Goal: Task Accomplishment & Management: Manage account settings

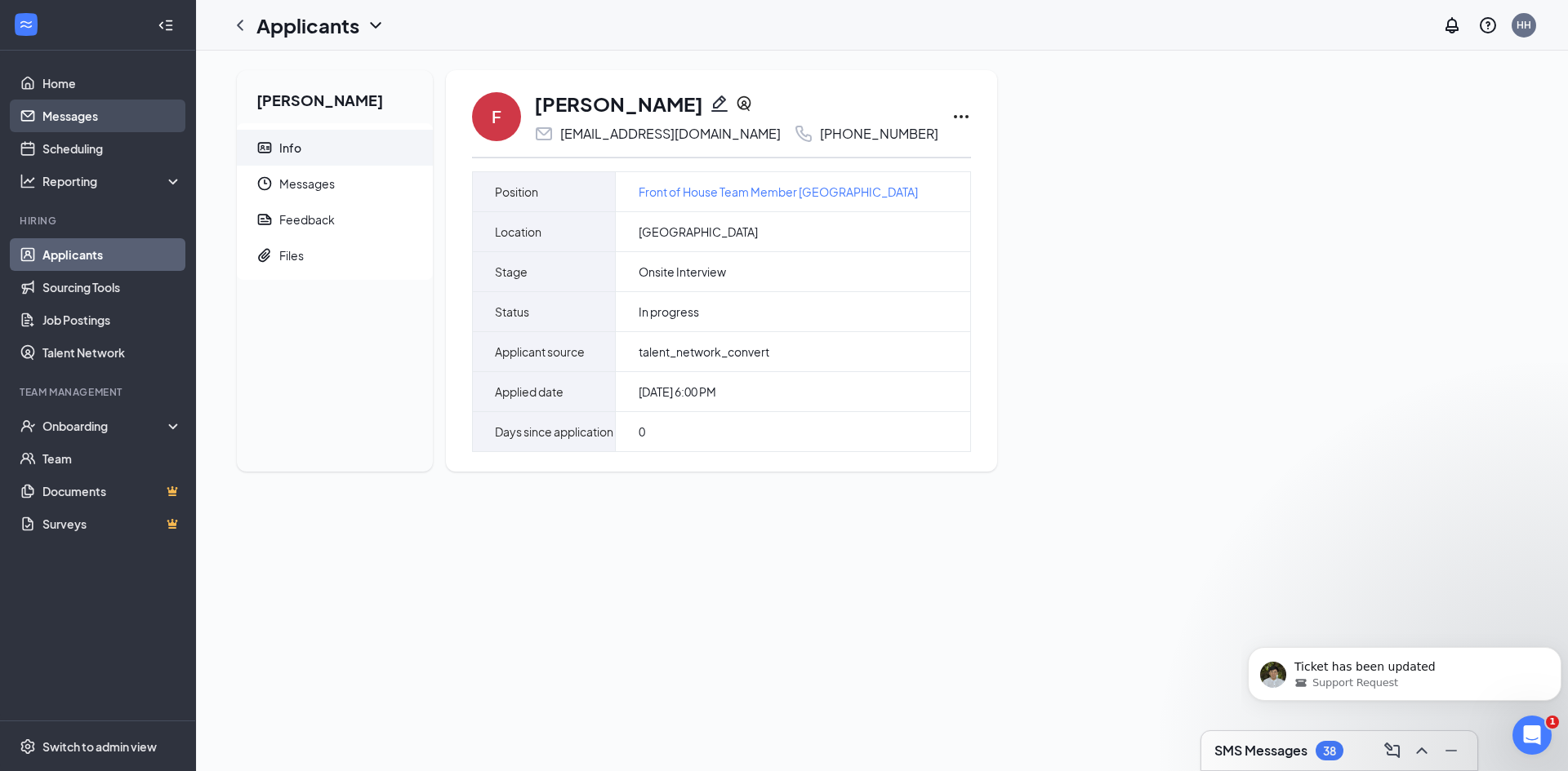
click at [101, 114] on link "Messages" at bounding box center [112, 116] width 140 height 33
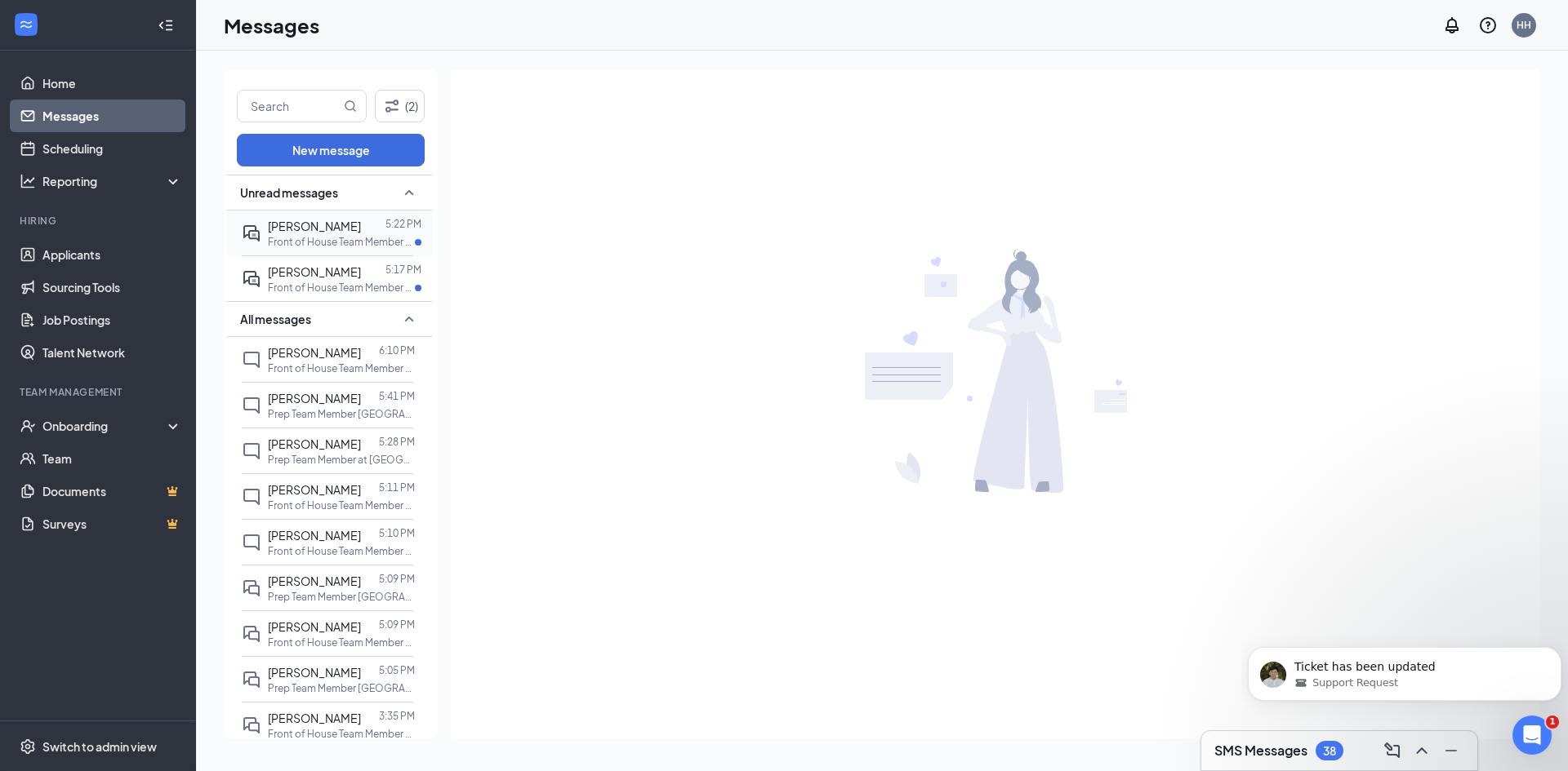
click at [360, 227] on div at bounding box center [373, 226] width 24 height 18
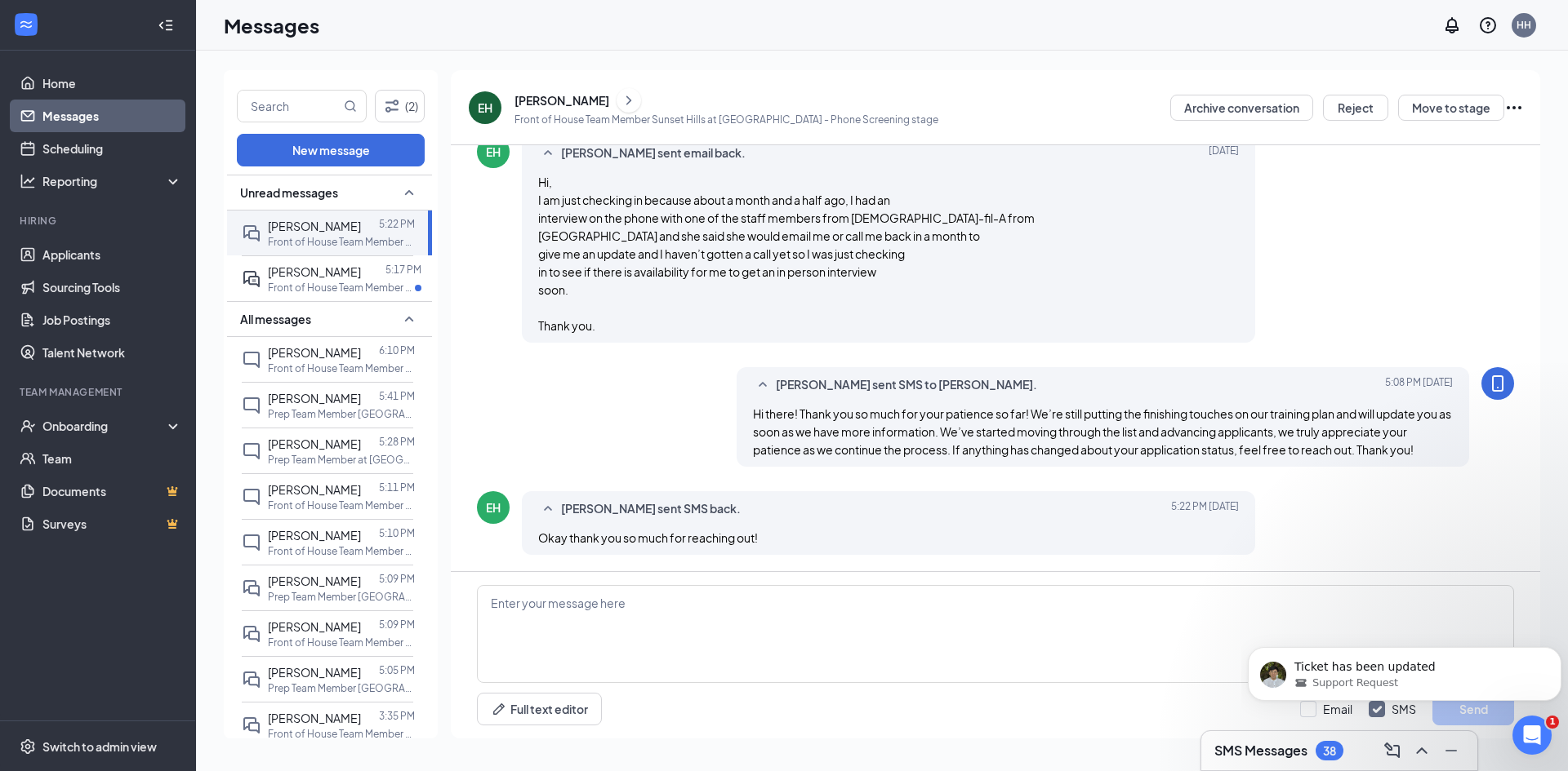
scroll to position [471, 0]
click at [305, 276] on span "[PERSON_NAME]" at bounding box center [315, 272] width 93 height 15
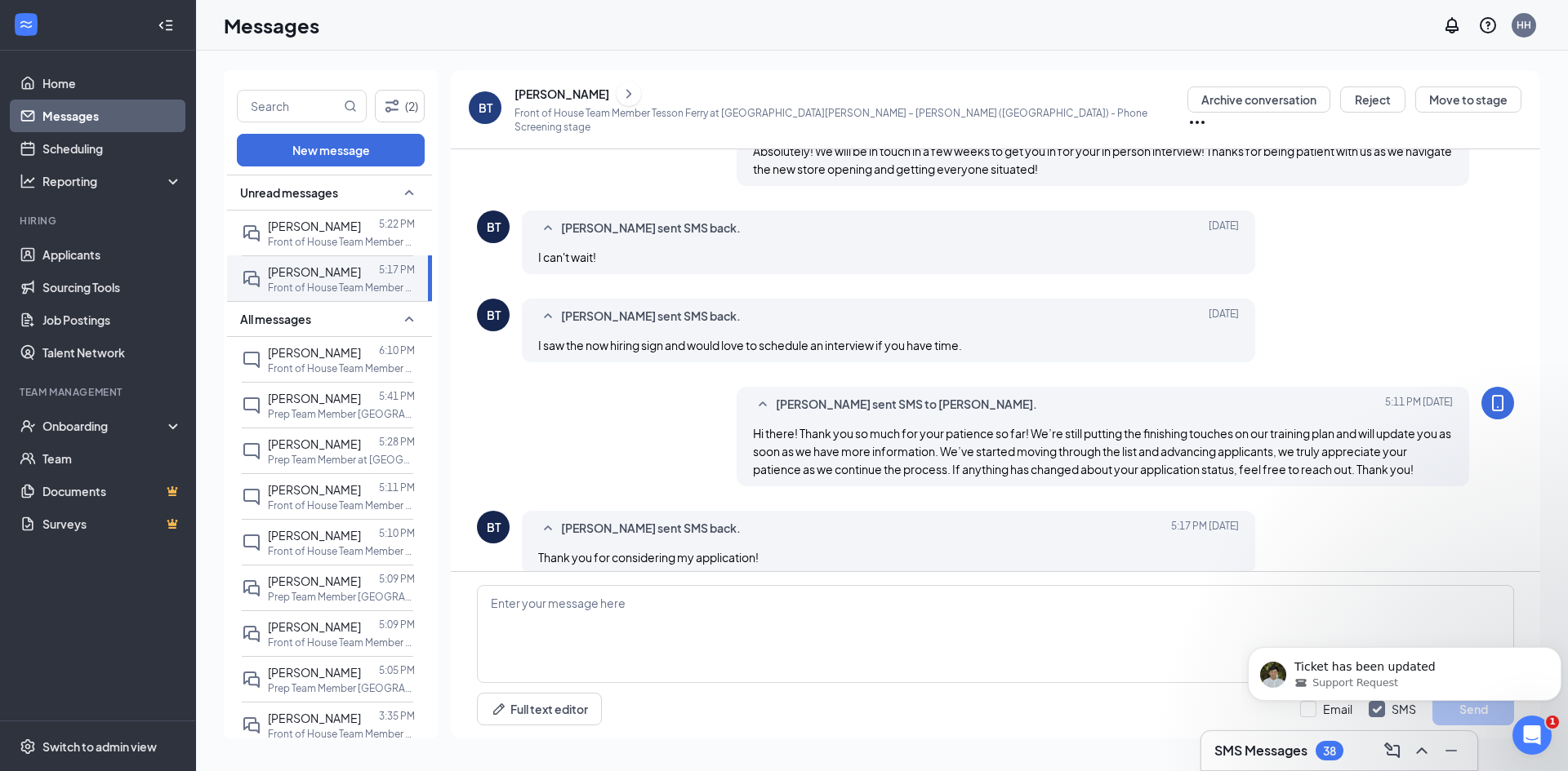
scroll to position [442, 0]
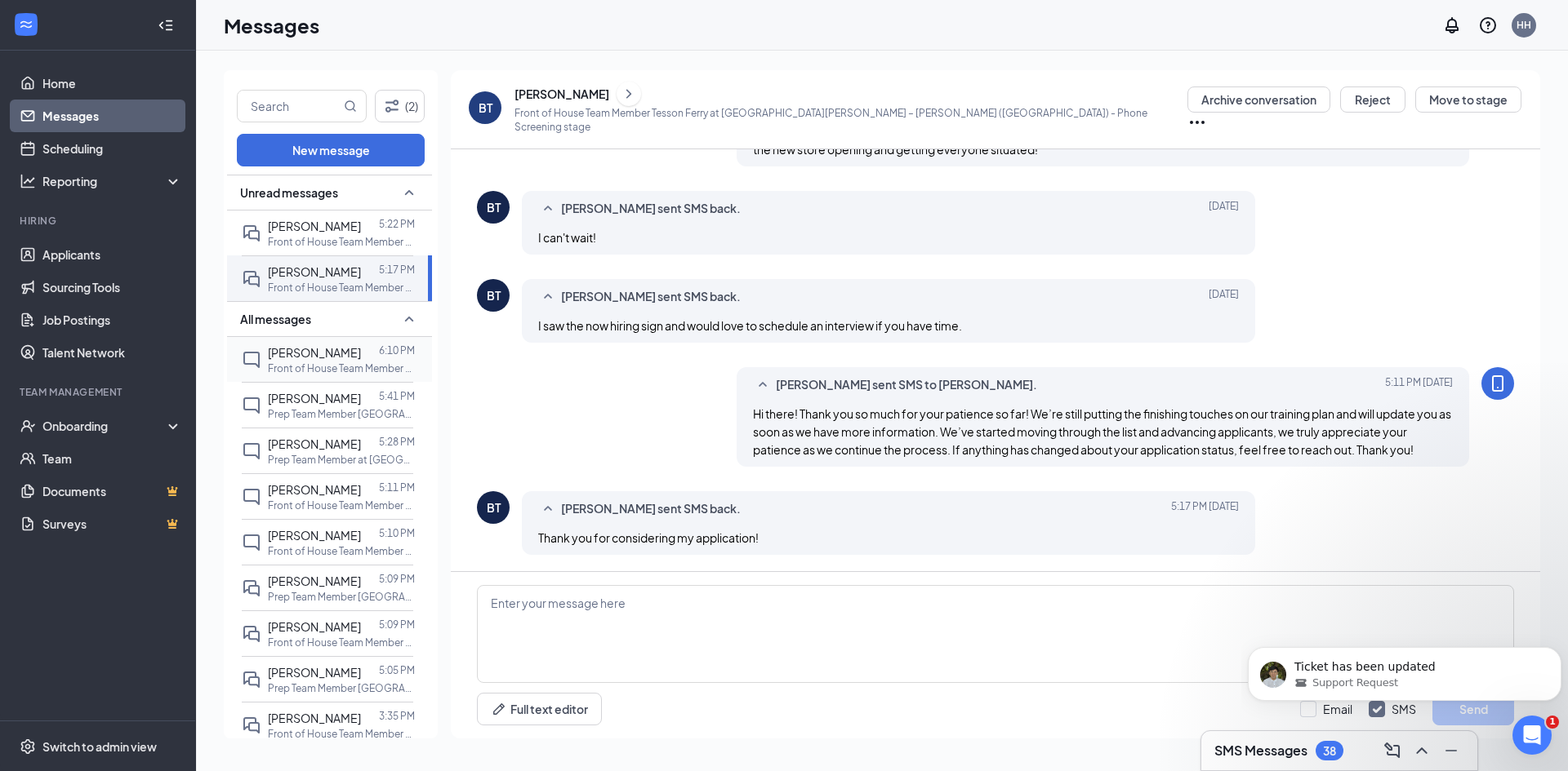
click at [321, 356] on span "[PERSON_NAME]" at bounding box center [315, 353] width 93 height 15
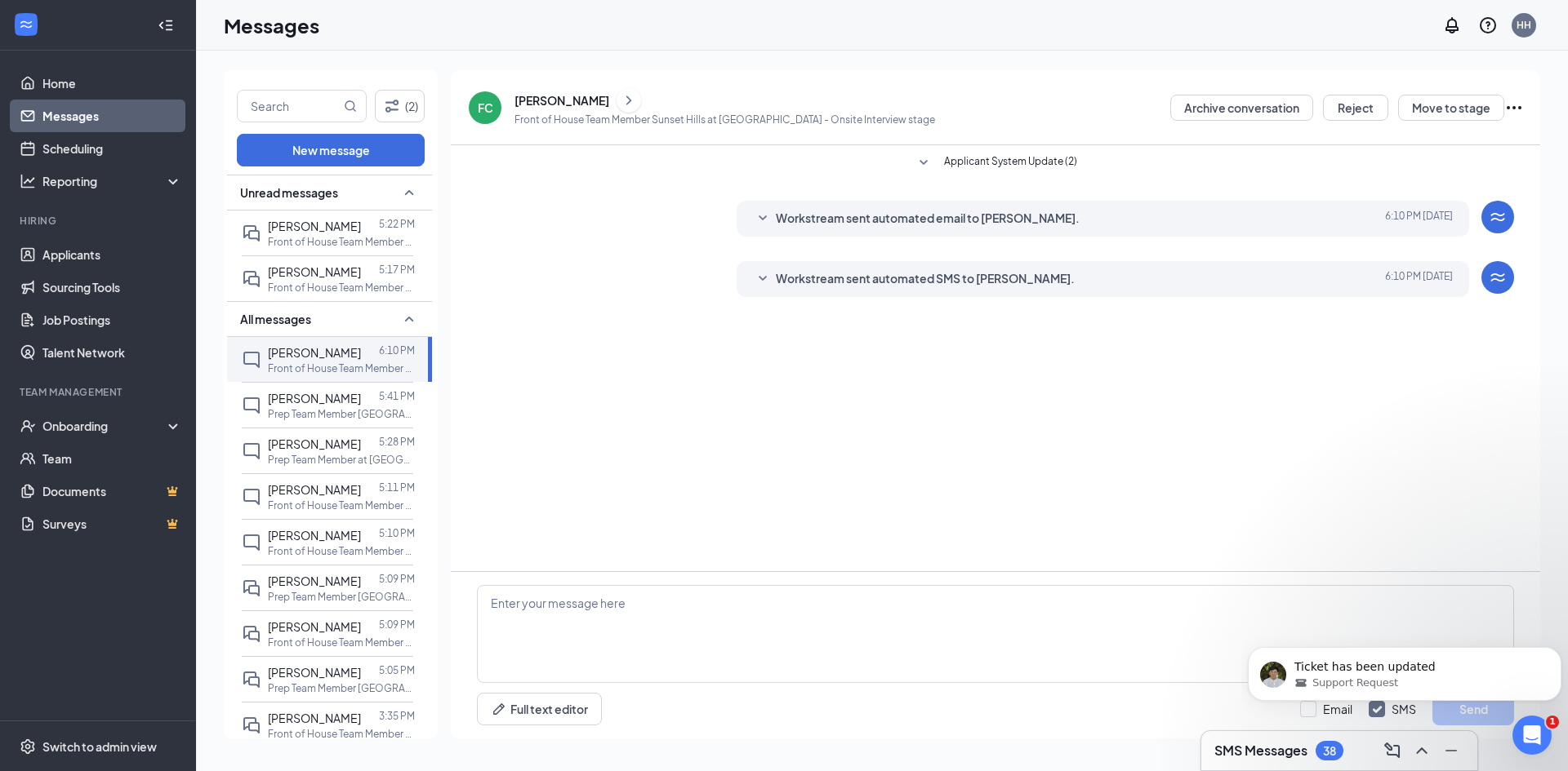
click at [1026, 160] on span "Applicant System Update (2)" at bounding box center [1010, 162] width 134 height 20
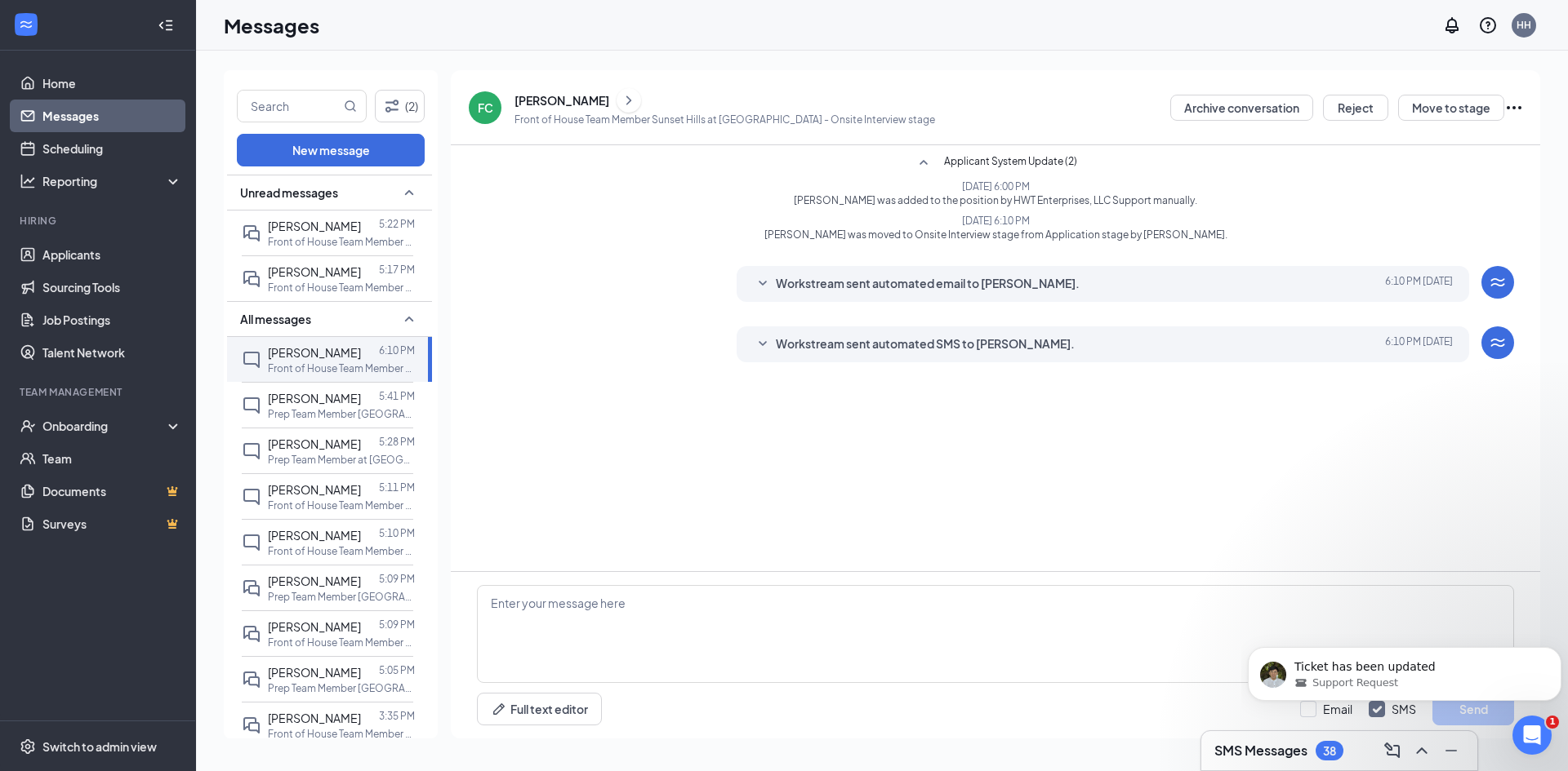
click at [932, 276] on span "Workstream sent automated email to [PERSON_NAME]." at bounding box center [927, 284] width 304 height 20
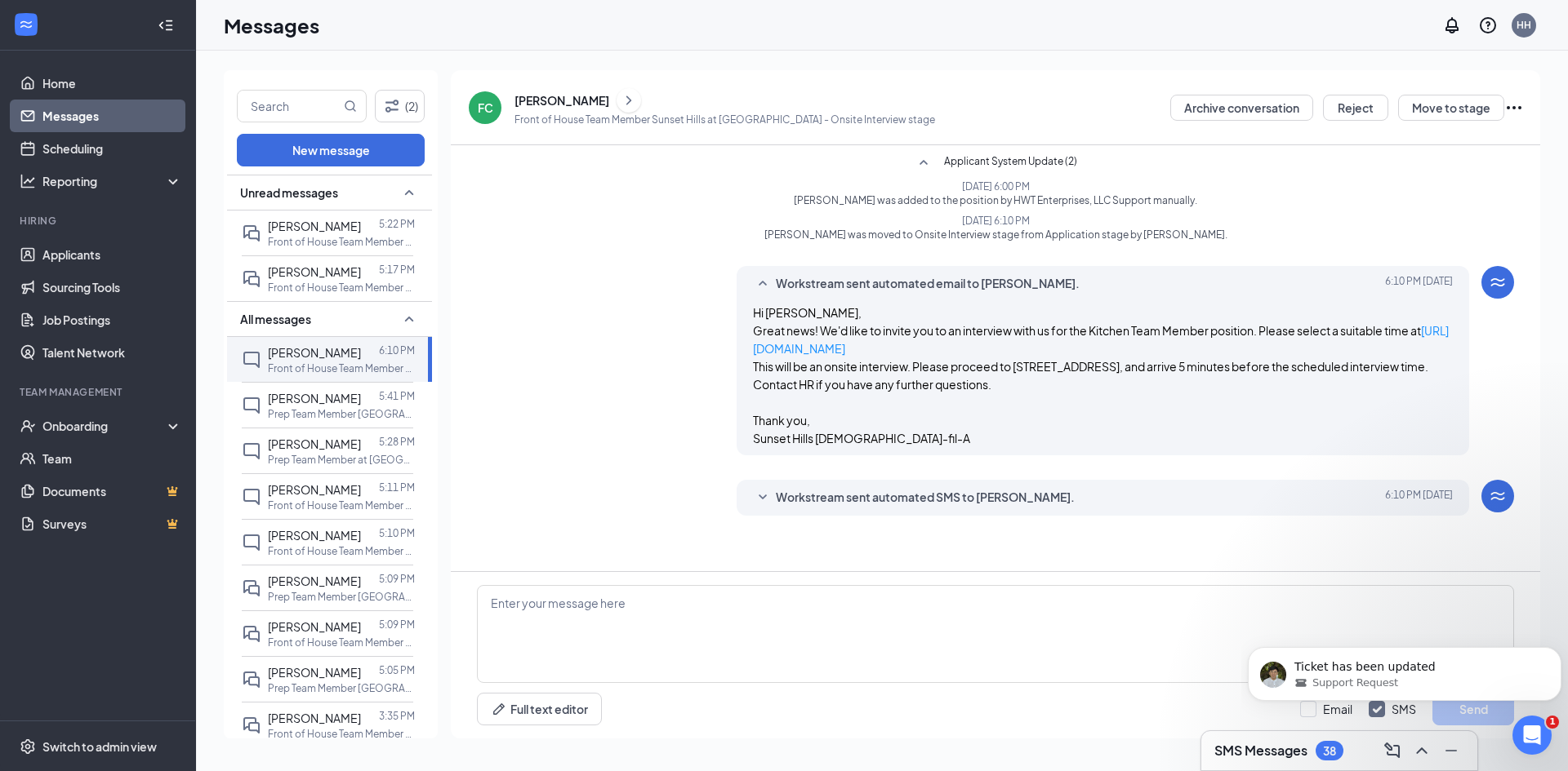
click at [964, 511] on div "Workstream sent automated SMS to [PERSON_NAME]. [DATE] 6:10 PM Hi [PERSON_NAME]…" at bounding box center [1103, 498] width 733 height 35
click at [964, 493] on span "Workstream sent automated SMS to [PERSON_NAME]." at bounding box center [925, 498] width 299 height 20
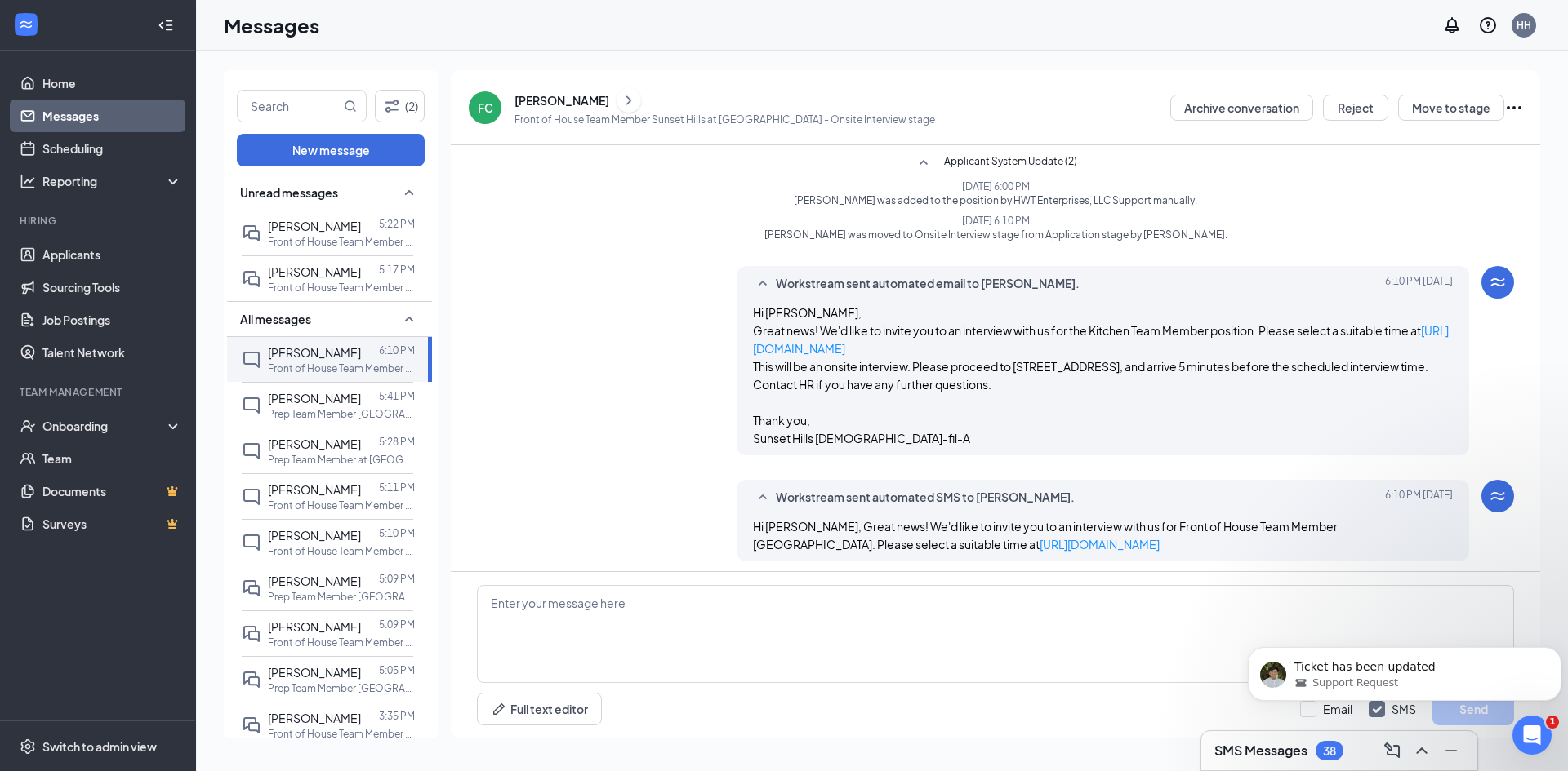
scroll to position [7, 0]
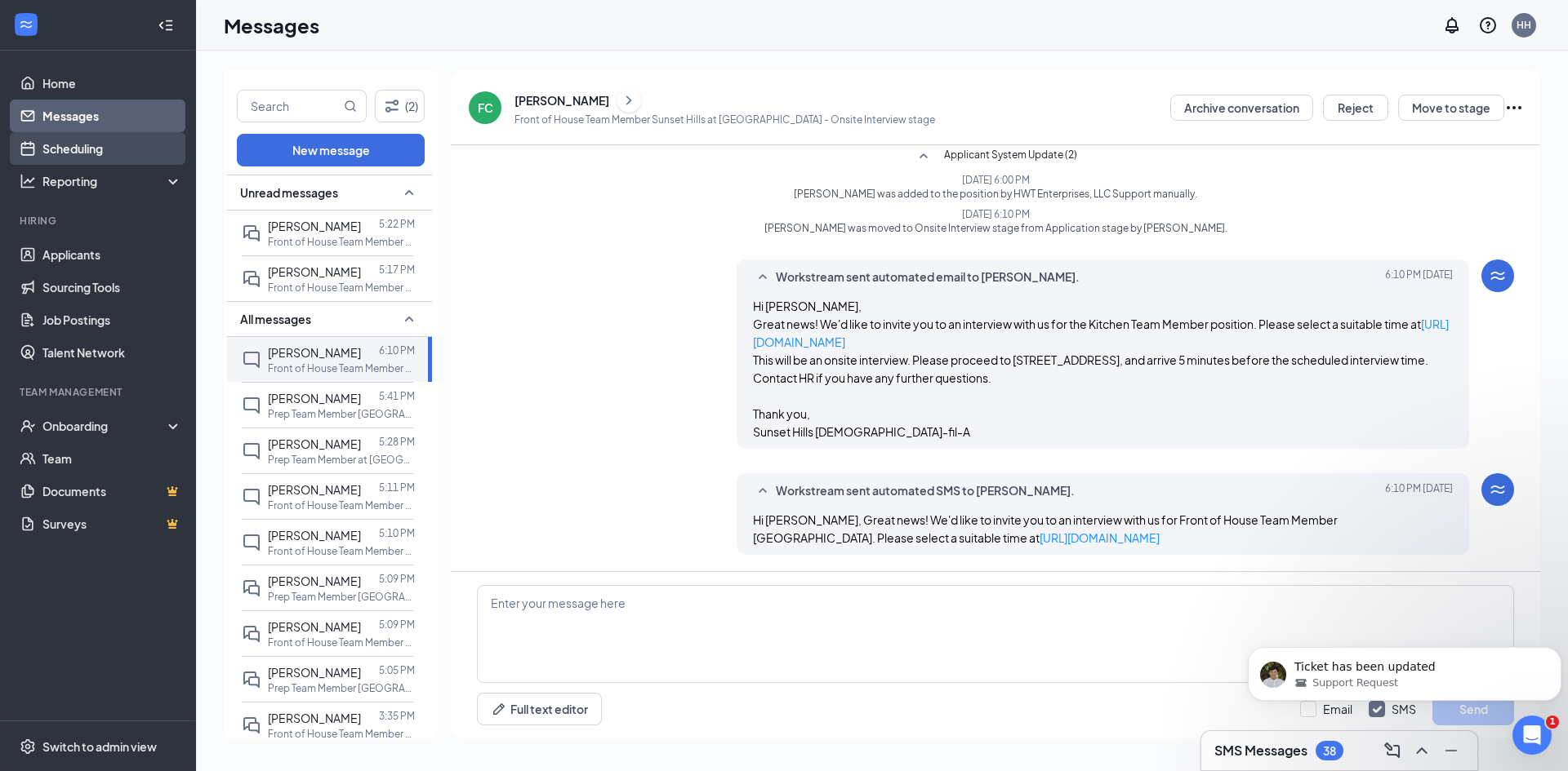
click at [76, 136] on link "Scheduling" at bounding box center [112, 148] width 140 height 33
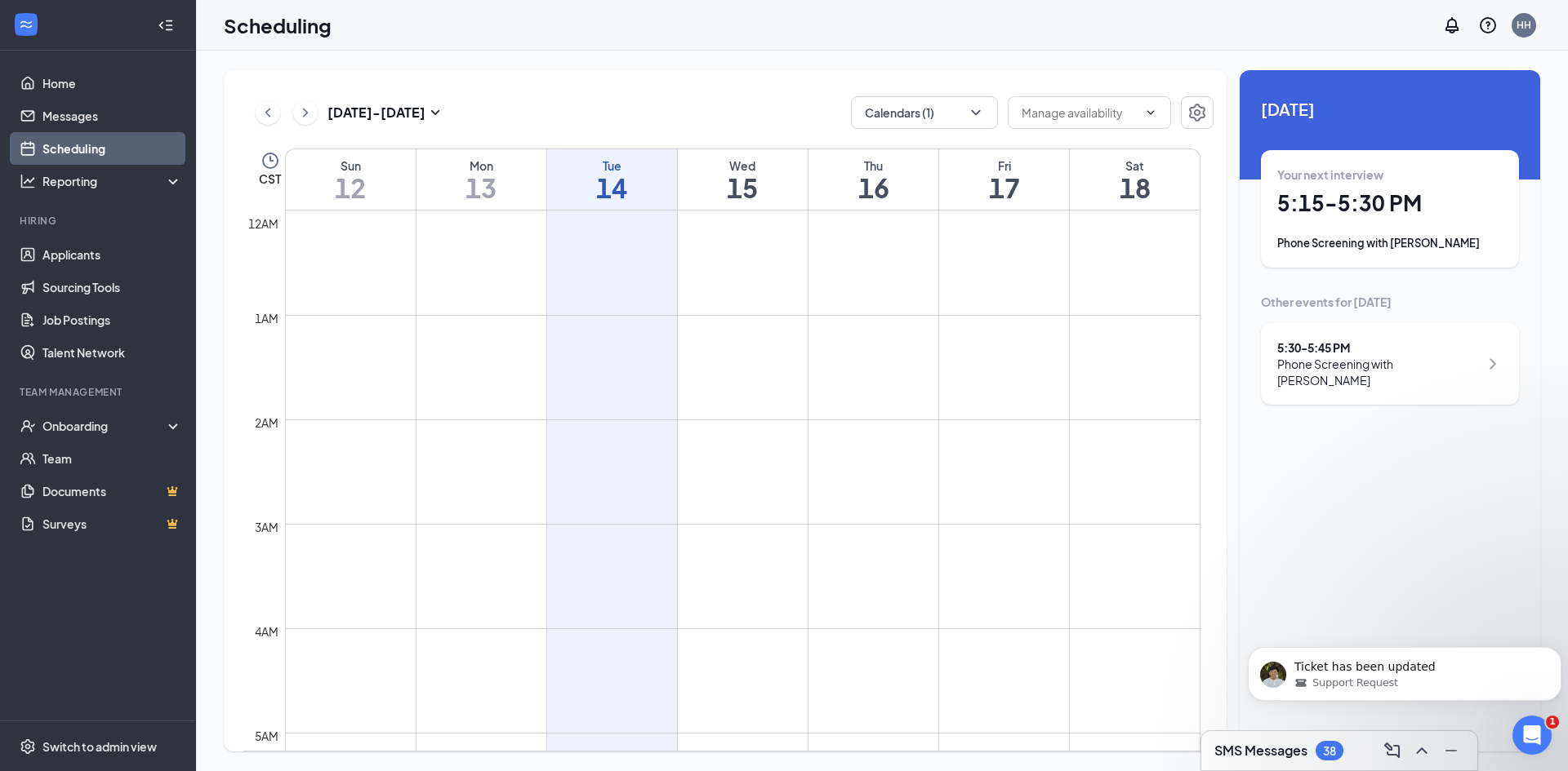
scroll to position [803, 0]
click at [1336, 659] on div "Ticket has been updated" at bounding box center [1417, 667] width 251 height 21
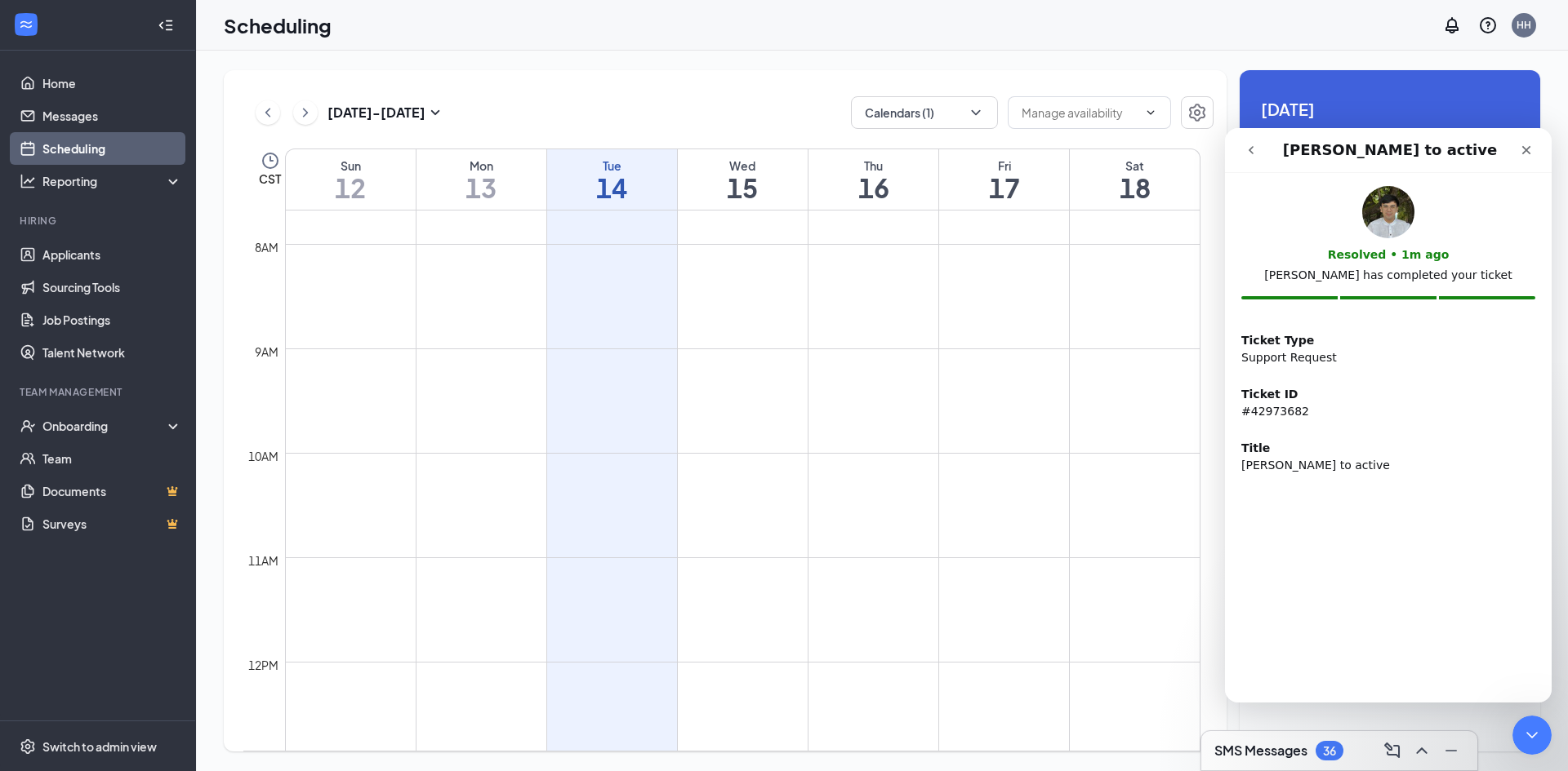
scroll to position [0, 0]
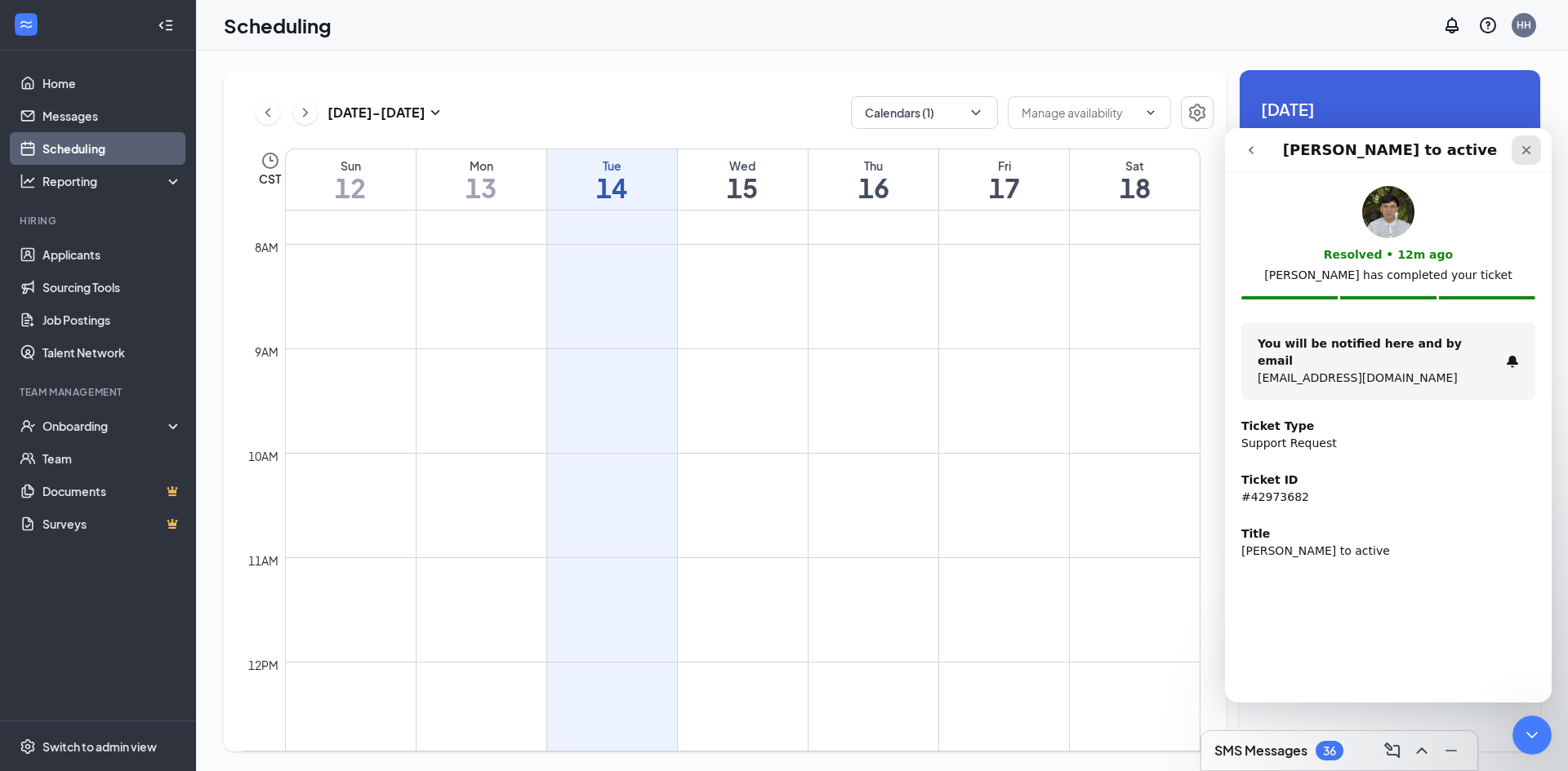
click at [1525, 152] on icon "Close" at bounding box center [1527, 151] width 9 height 9
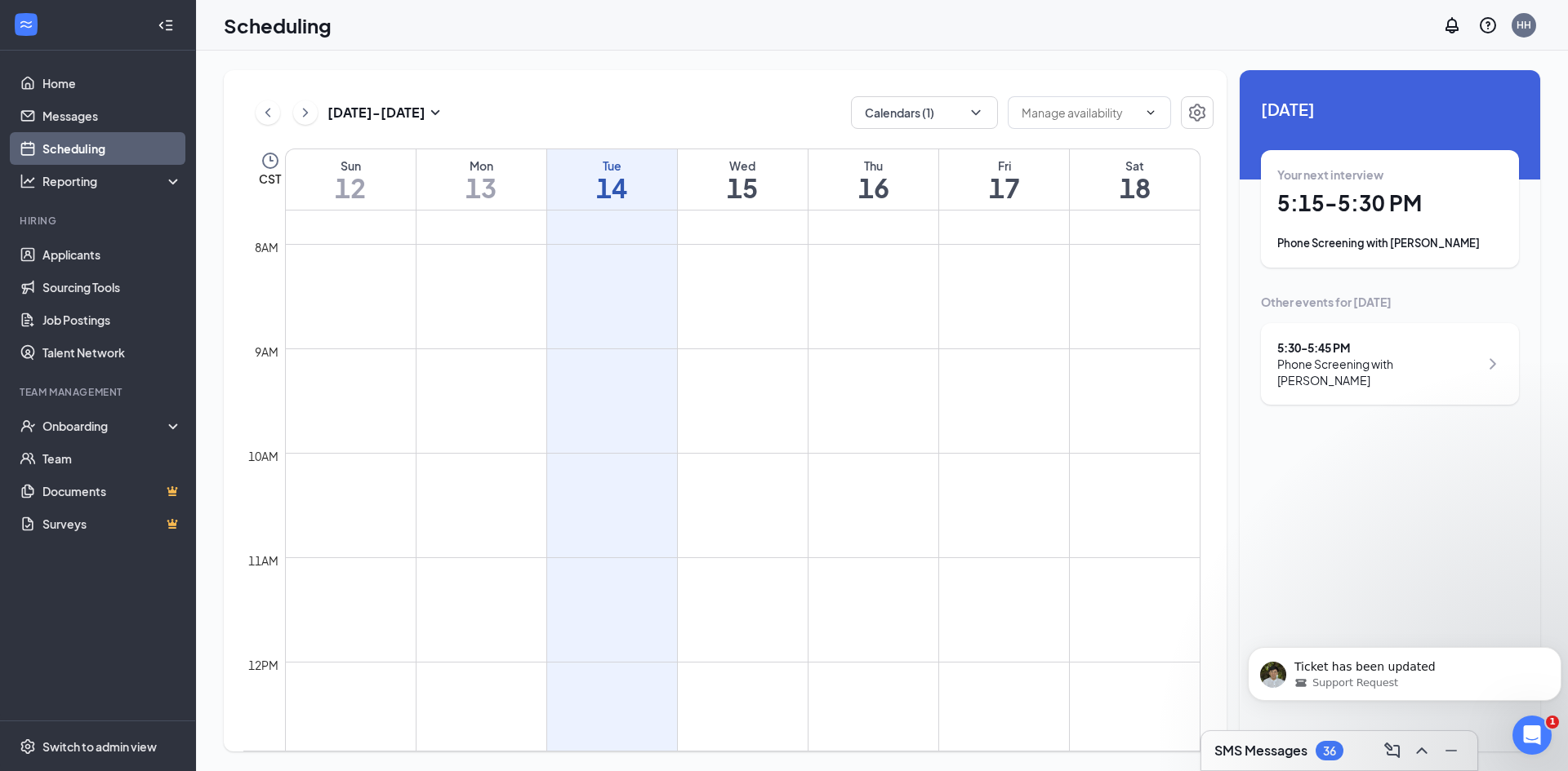
click at [778, 170] on div "Wed" at bounding box center [742, 165] width 130 height 16
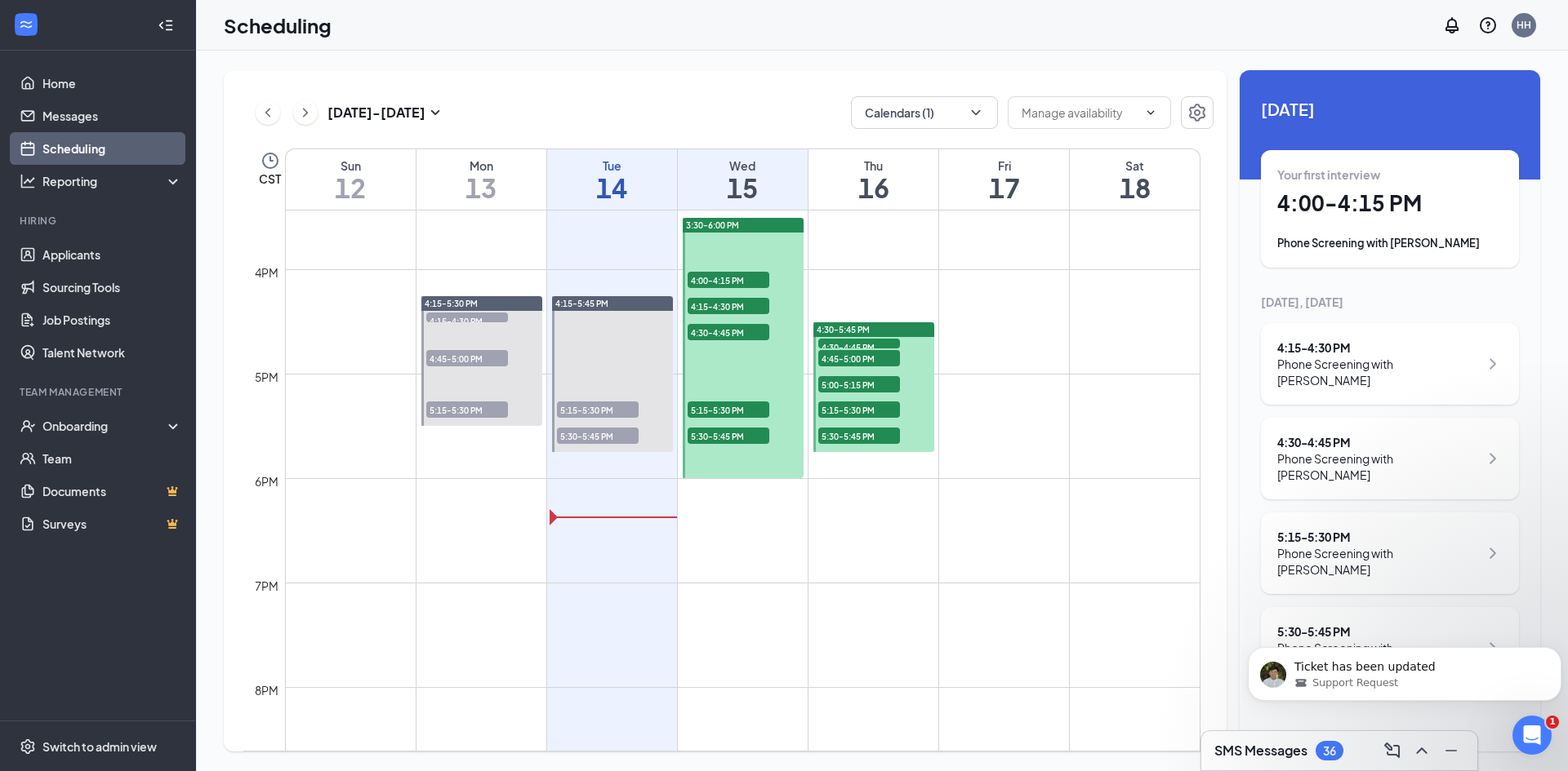
scroll to position [1619, 0]
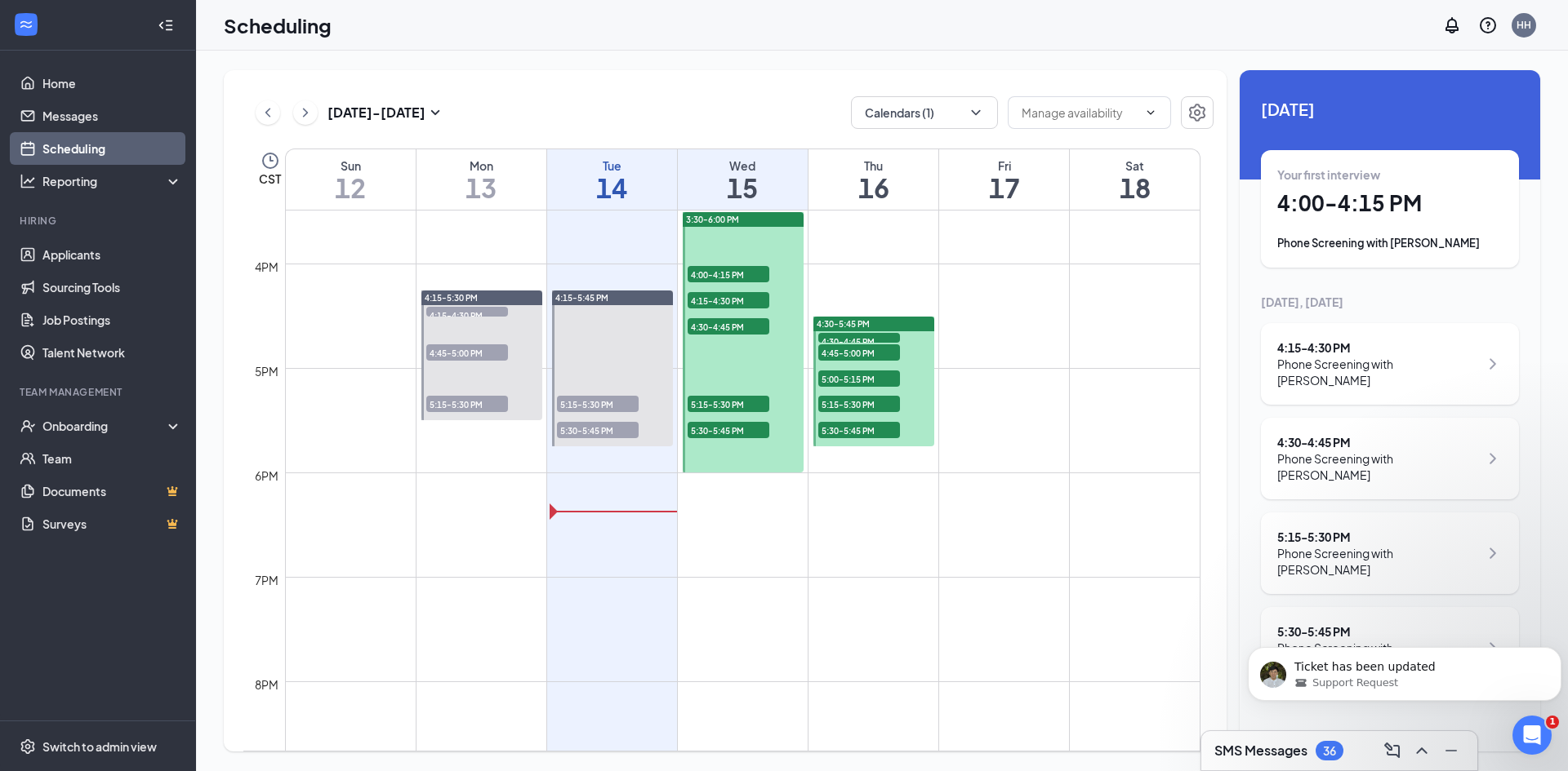
click at [754, 280] on span "4:00-4:15 PM" at bounding box center [727, 273] width 81 height 16
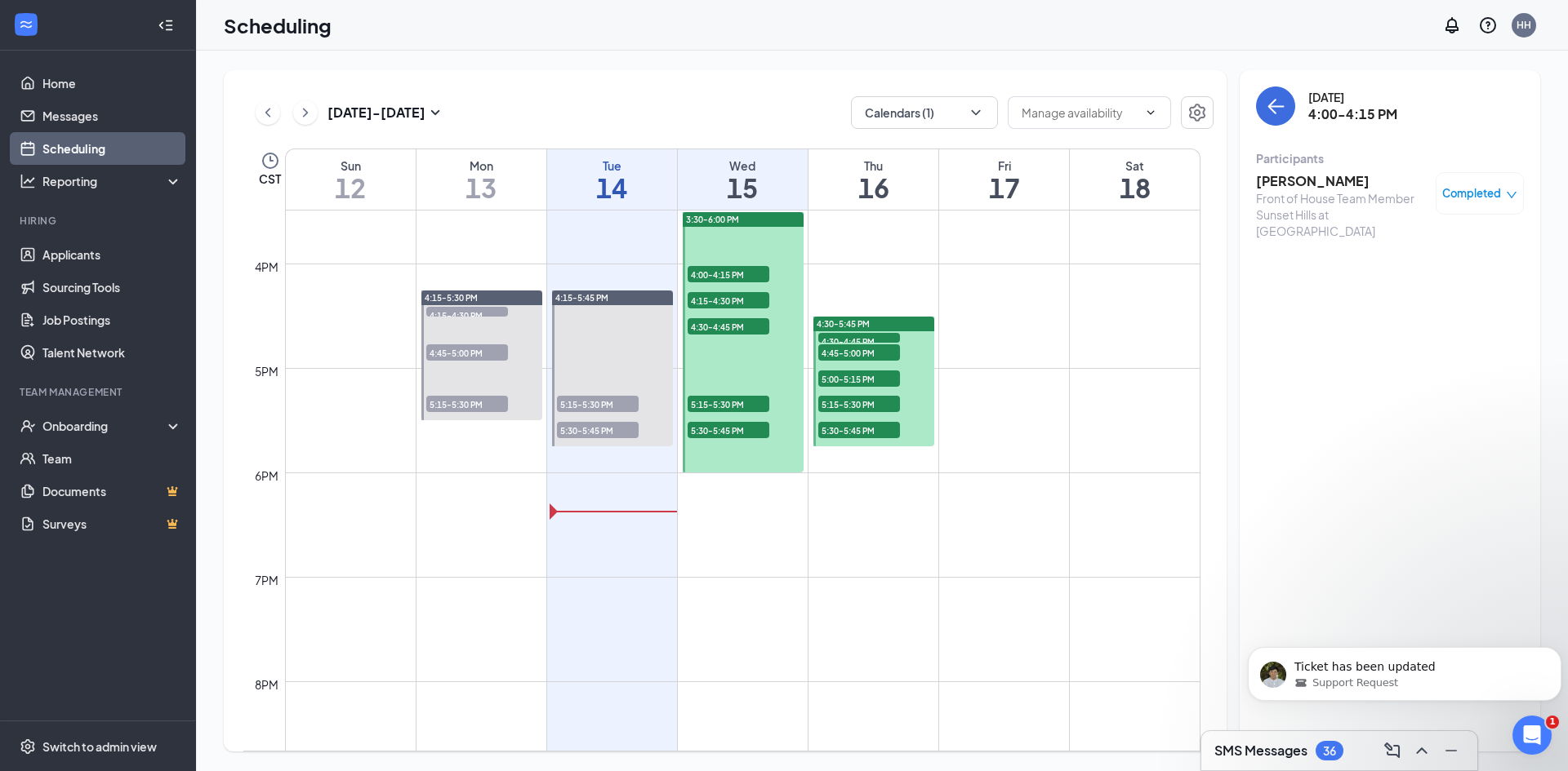
click at [1293, 185] on h3 "[PERSON_NAME]" at bounding box center [1342, 181] width 172 height 18
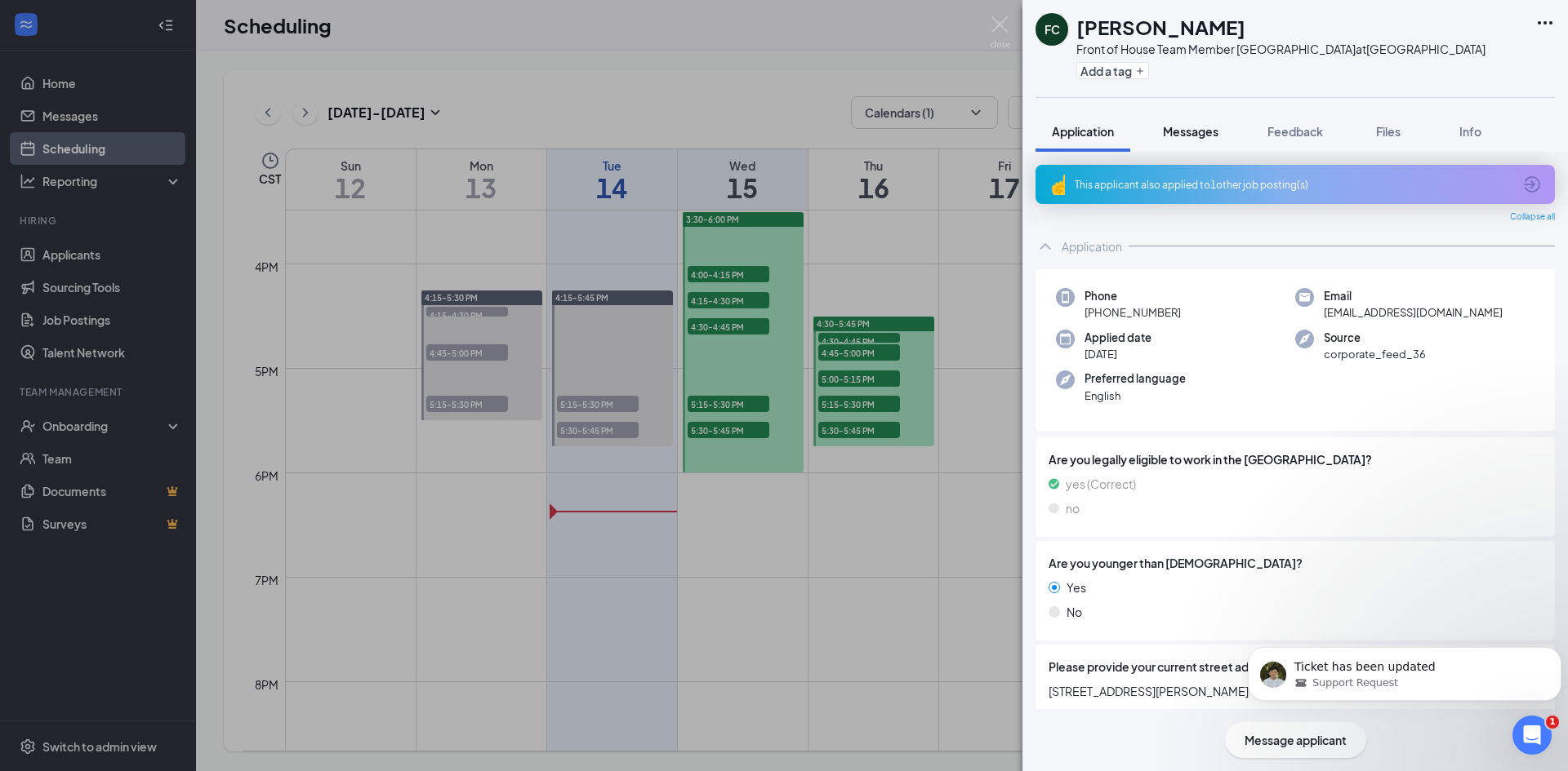
click at [1208, 145] on button "Messages" at bounding box center [1191, 132] width 88 height 41
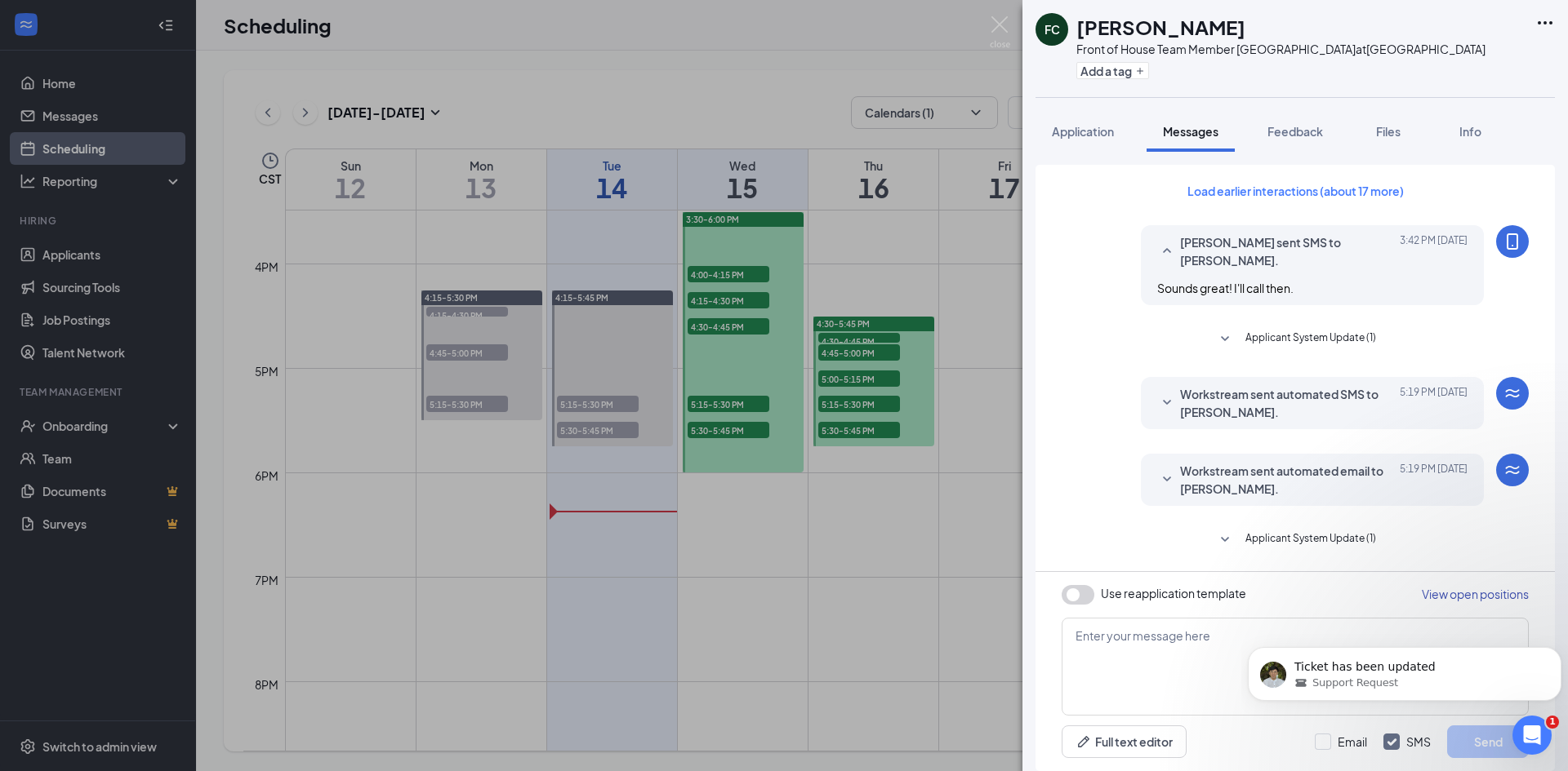
click at [1323, 343] on span "Applicant System Update (1)" at bounding box center [1310, 339] width 131 height 20
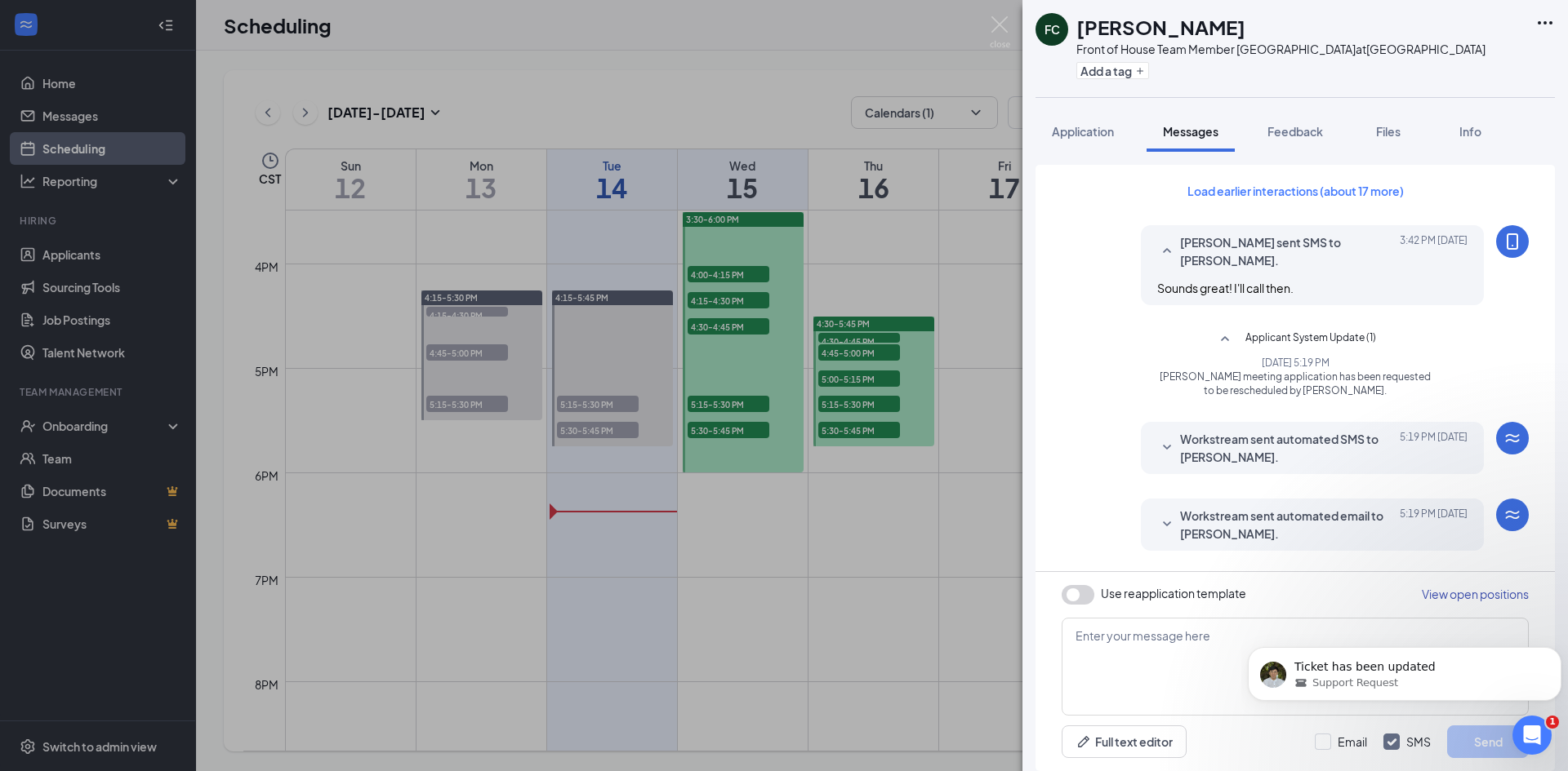
click at [1323, 336] on span "Applicant System Update (1)" at bounding box center [1310, 339] width 131 height 20
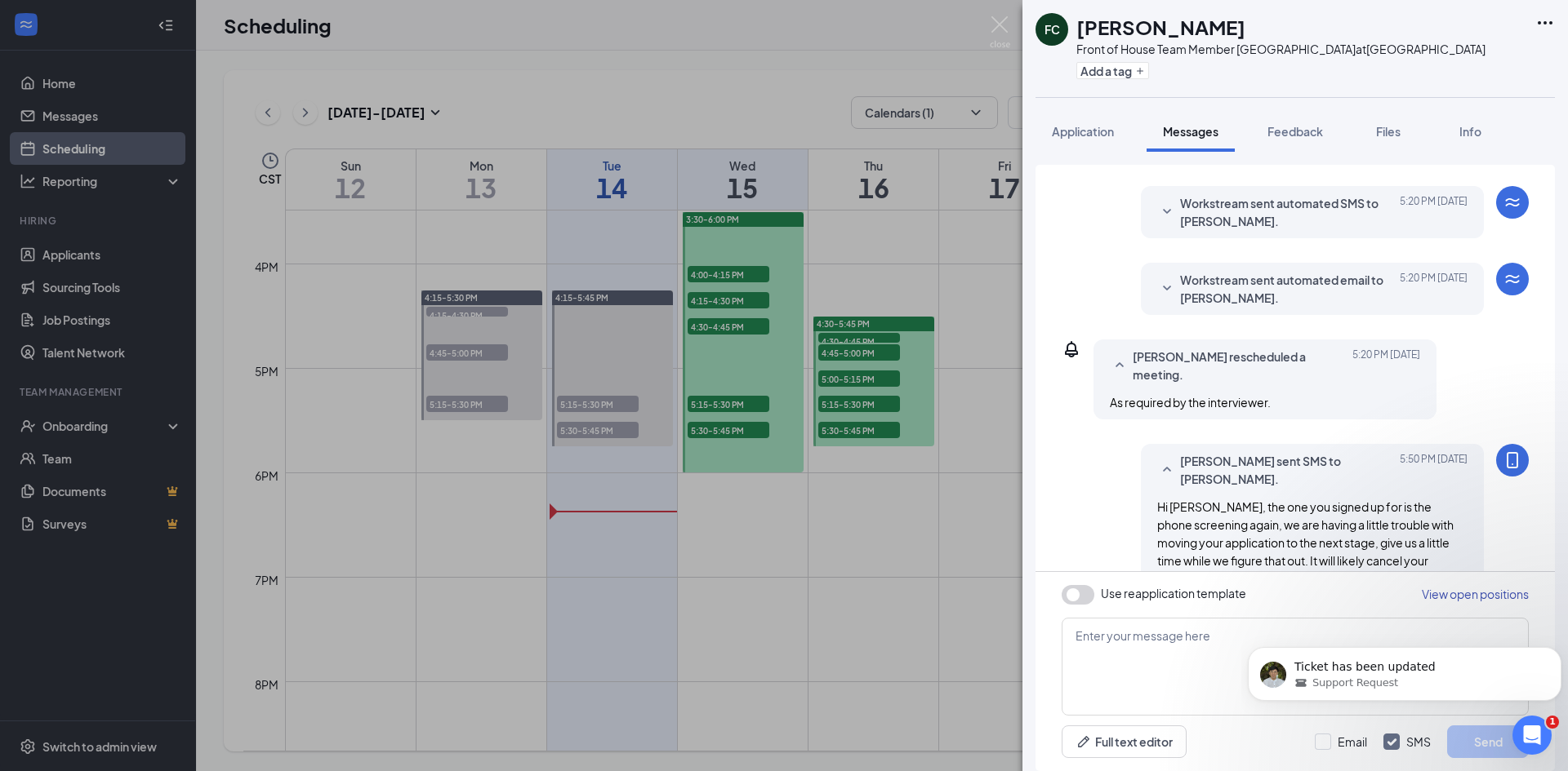
scroll to position [482, 0]
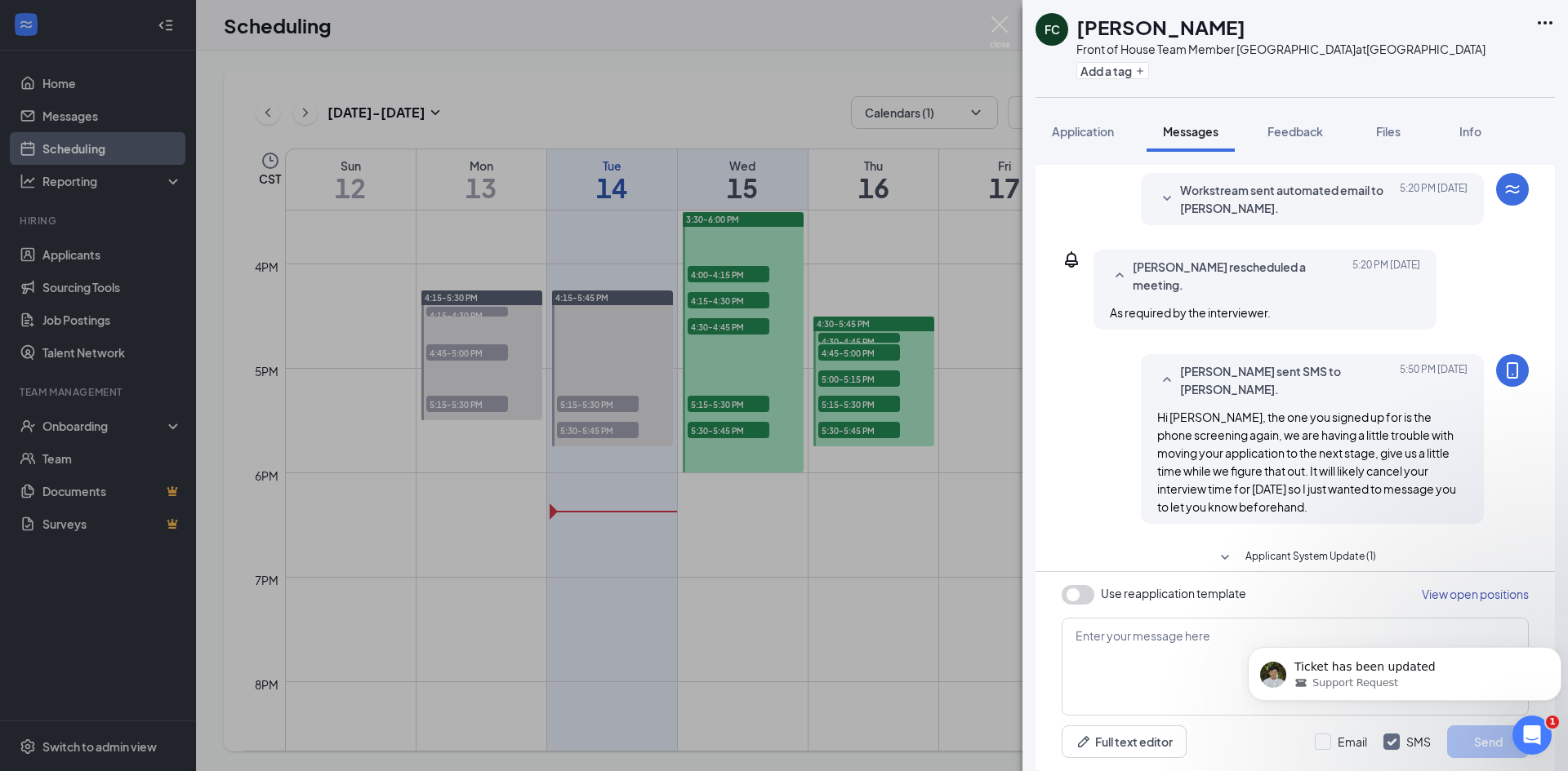
click at [1307, 549] on span "Applicant System Update (1)" at bounding box center [1310, 558] width 131 height 20
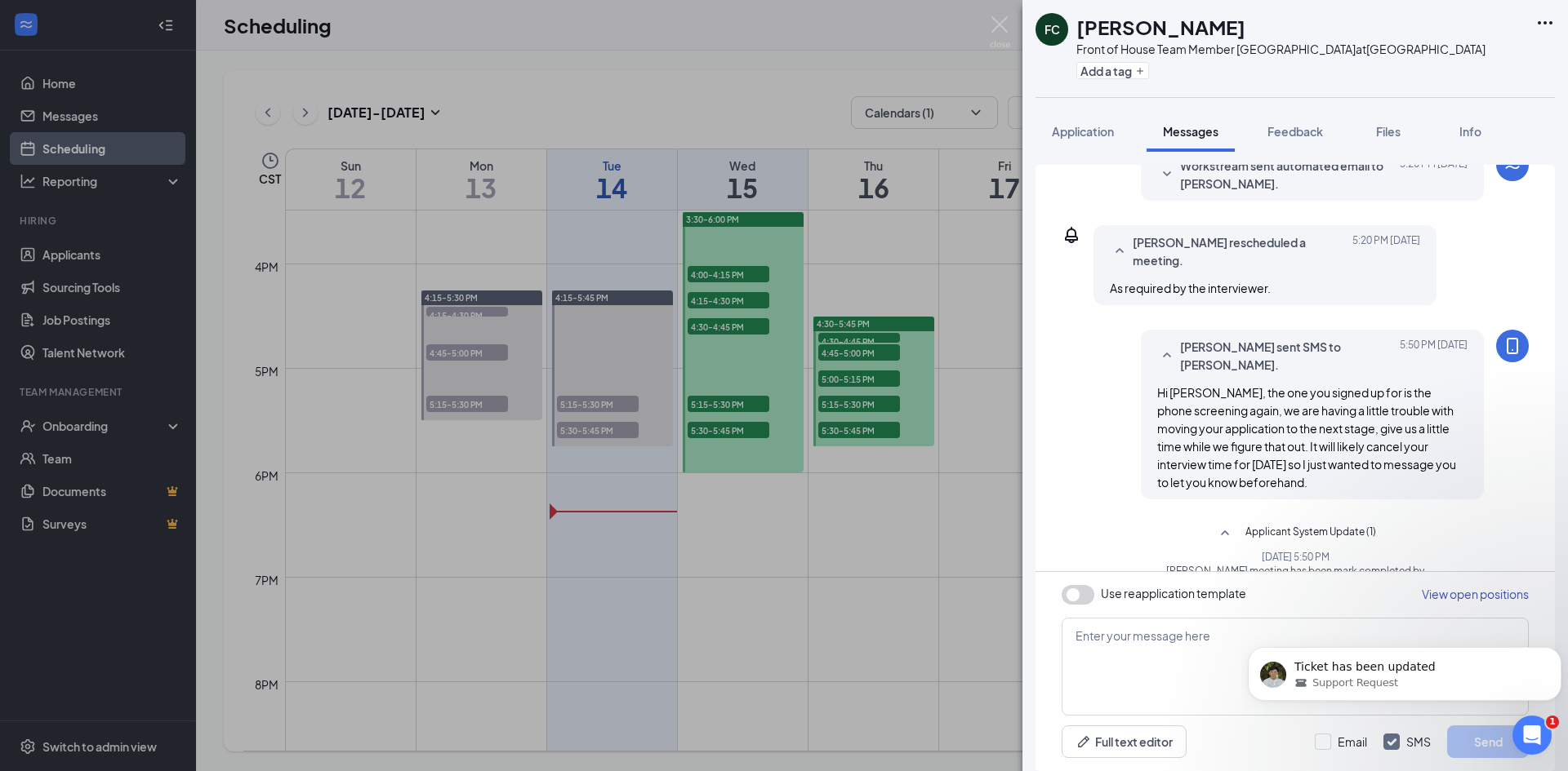
scroll to position [526, 0]
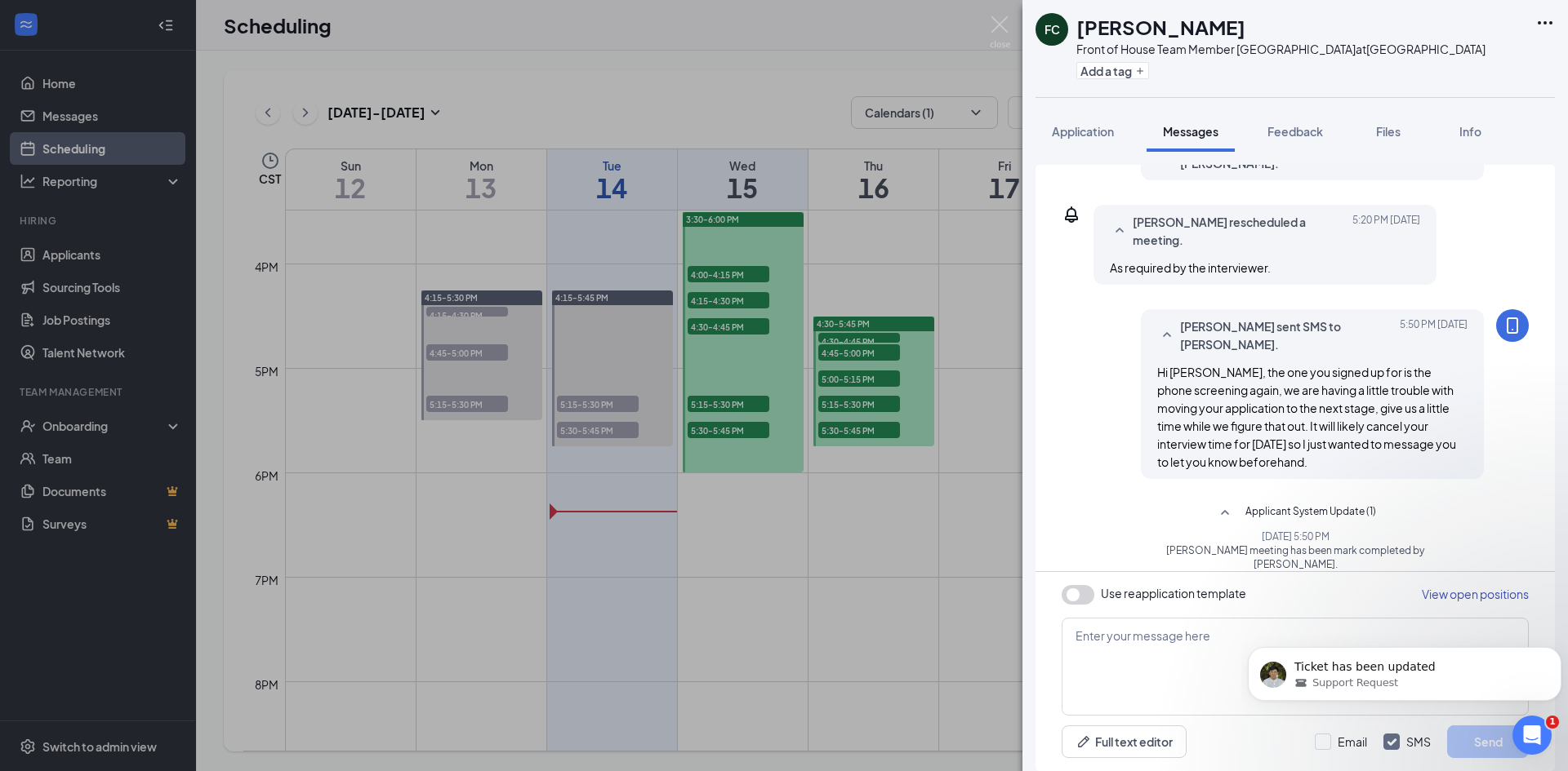
drag, startPoint x: 1096, startPoint y: 132, endPoint x: 1197, endPoint y: 132, distance: 101.0
click at [1097, 133] on span "Application" at bounding box center [1082, 132] width 62 height 15
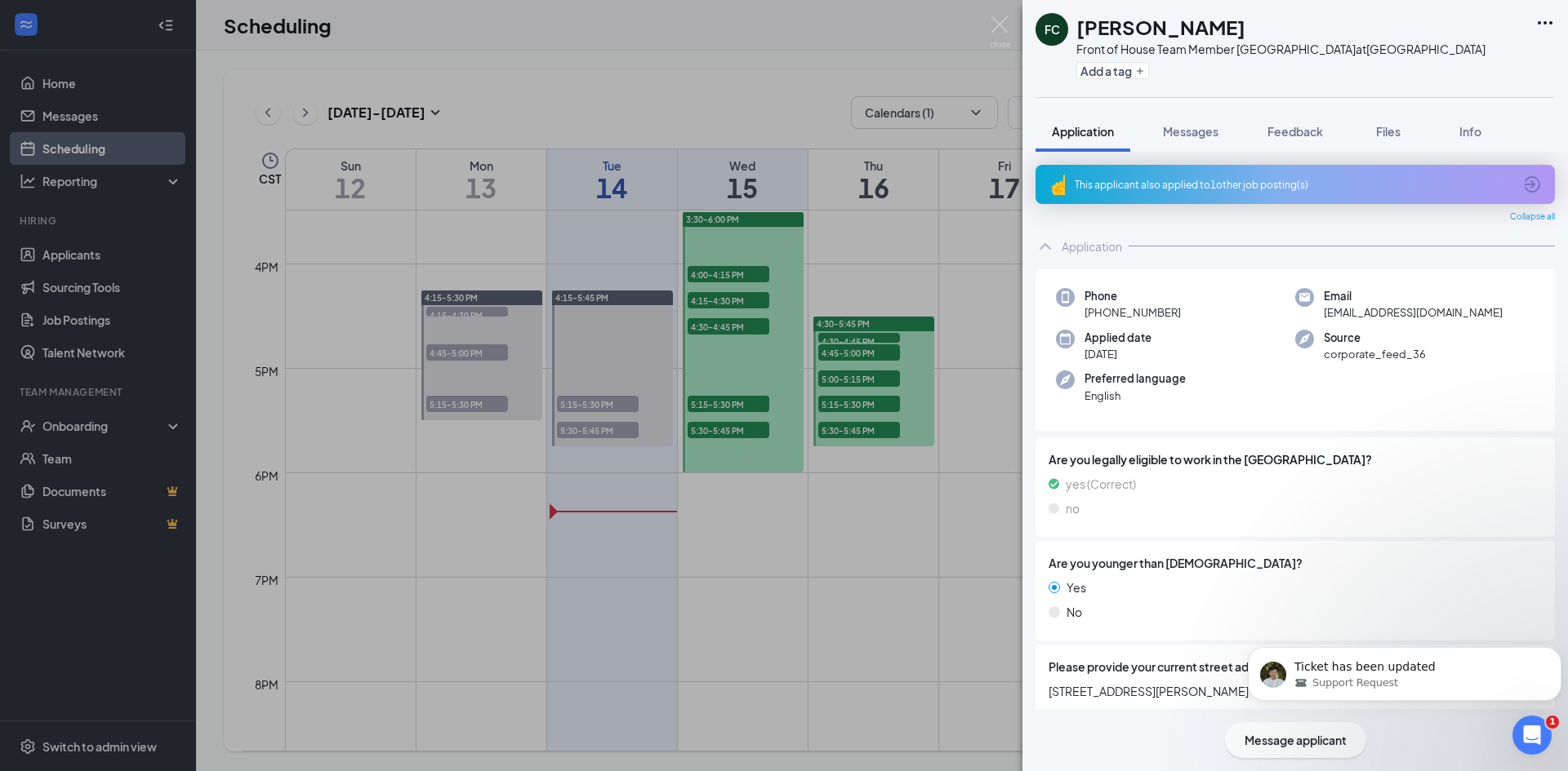
click at [1254, 191] on div "This applicant also applied to 1 other job posting(s)" at bounding box center [1293, 185] width 438 height 14
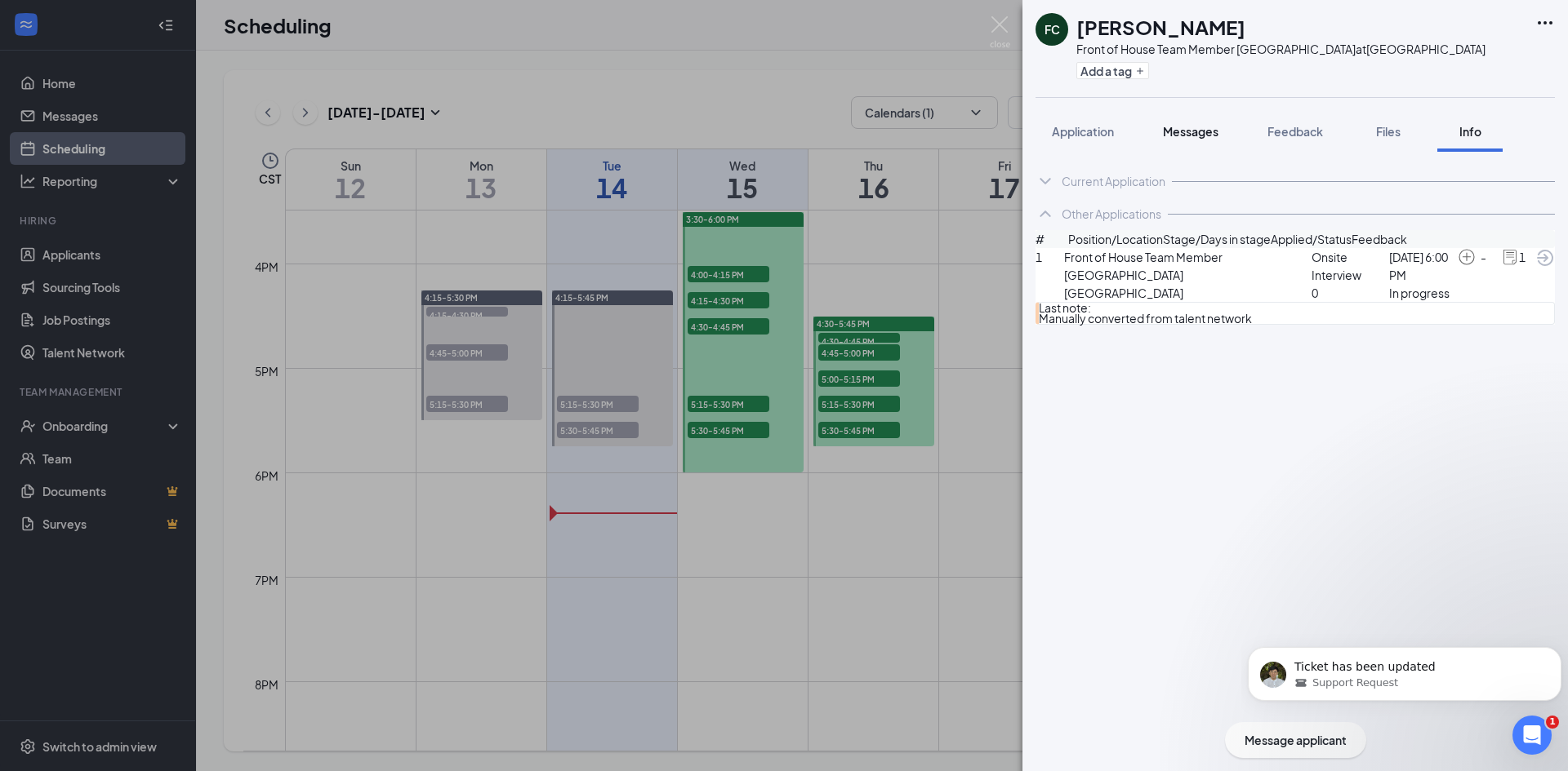
click at [1219, 138] on span "Messages" at bounding box center [1190, 132] width 55 height 15
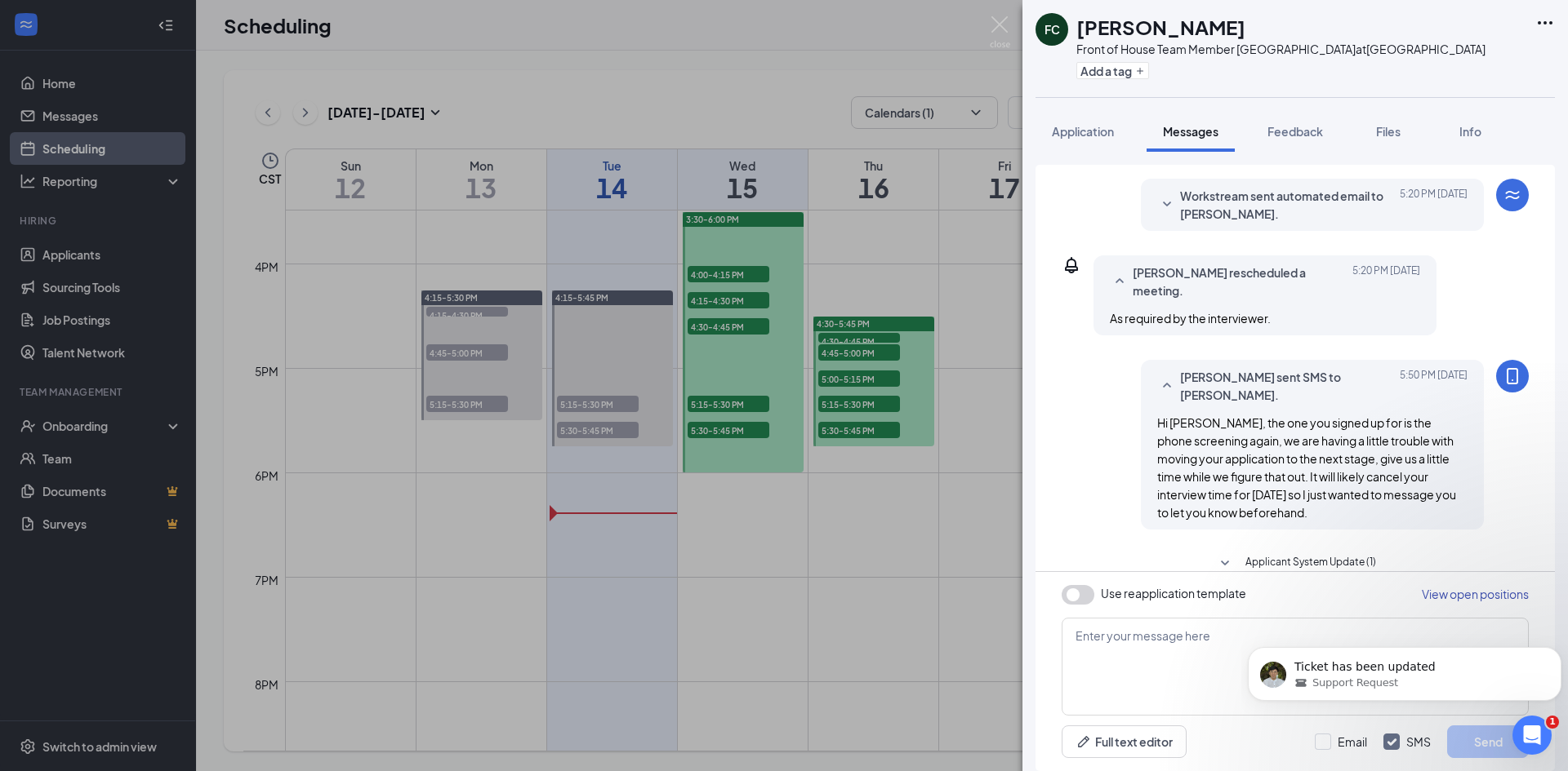
scroll to position [482, 0]
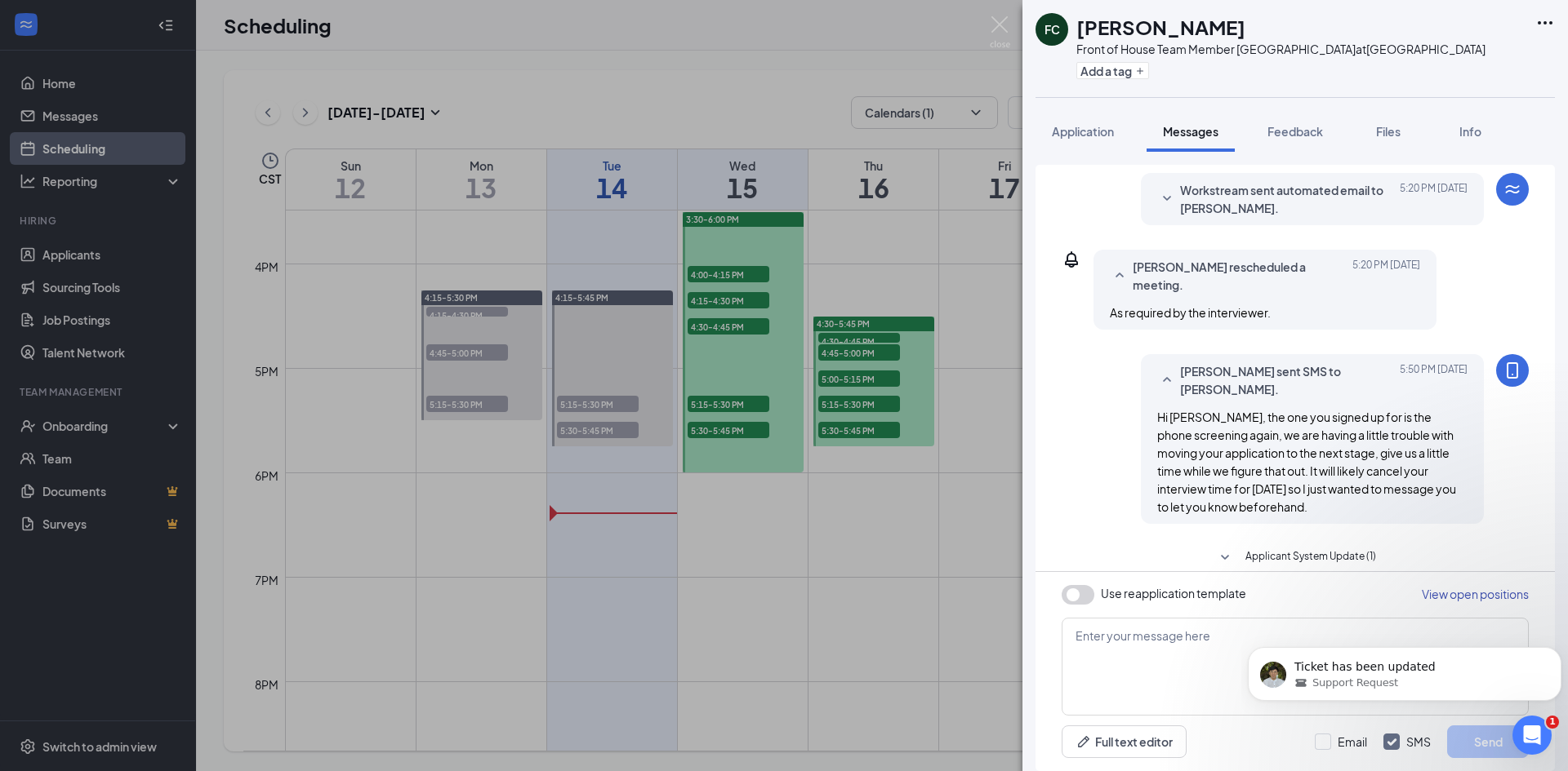
click at [1272, 549] on span "Applicant System Update (1)" at bounding box center [1310, 558] width 131 height 20
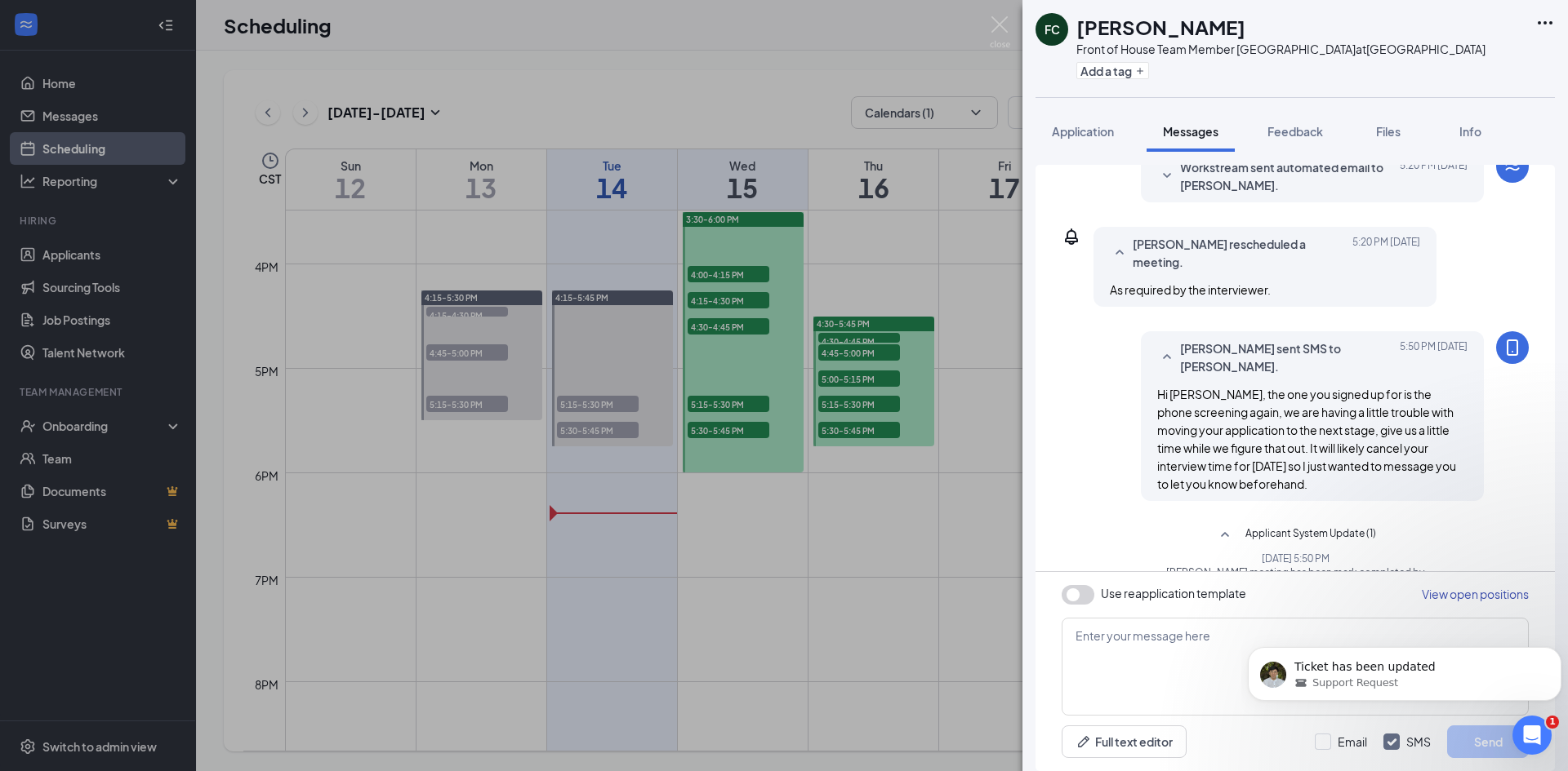
scroll to position [526, 0]
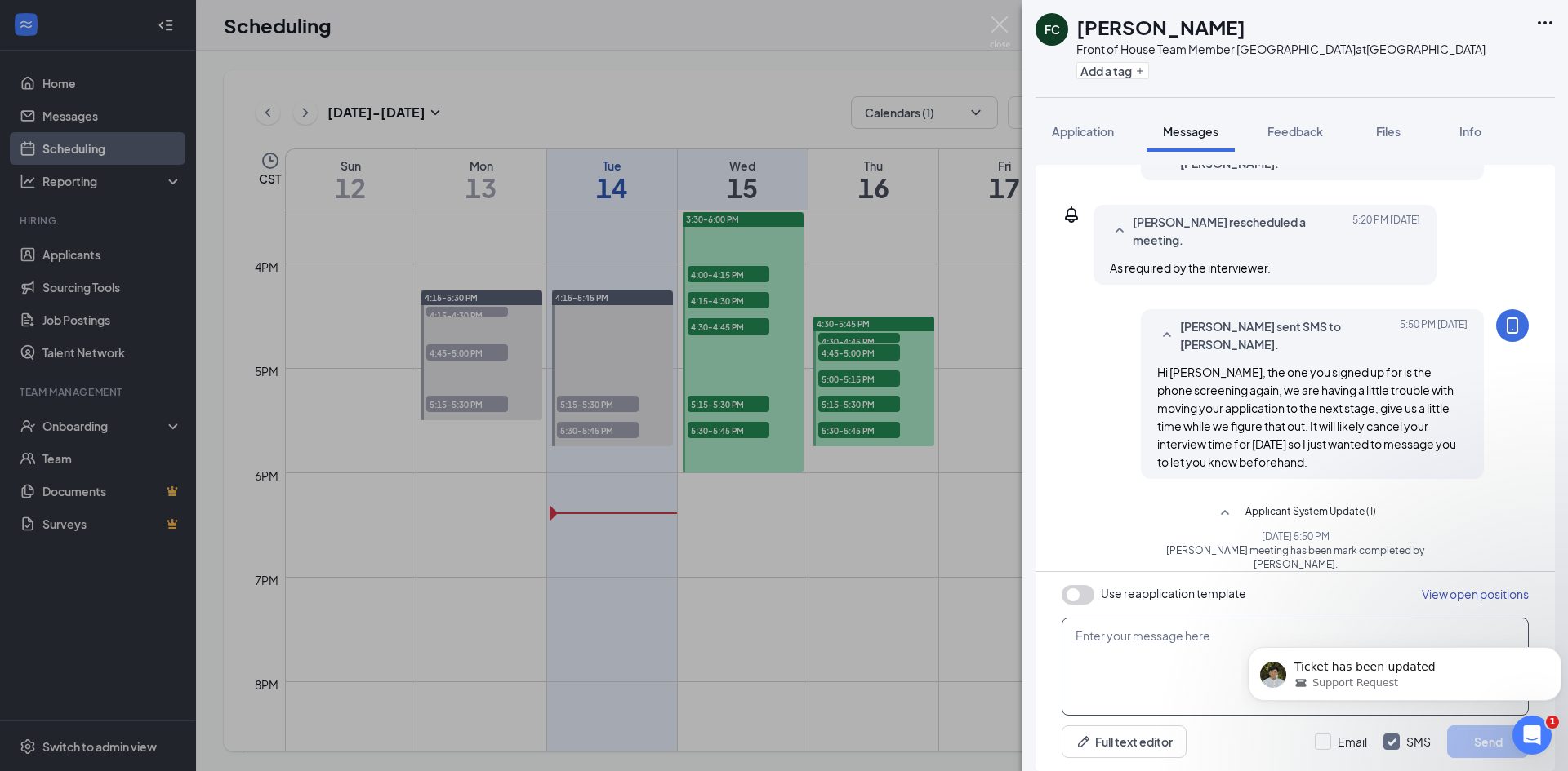
click at [1166, 647] on textarea at bounding box center [1295, 666] width 467 height 98
type textarea "l"
click at [108, 120] on div "FC [PERSON_NAME] Front of House Team Member Sunset Hills at [GEOGRAPHIC_DATA] A…" at bounding box center [784, 386] width 1568 height 771
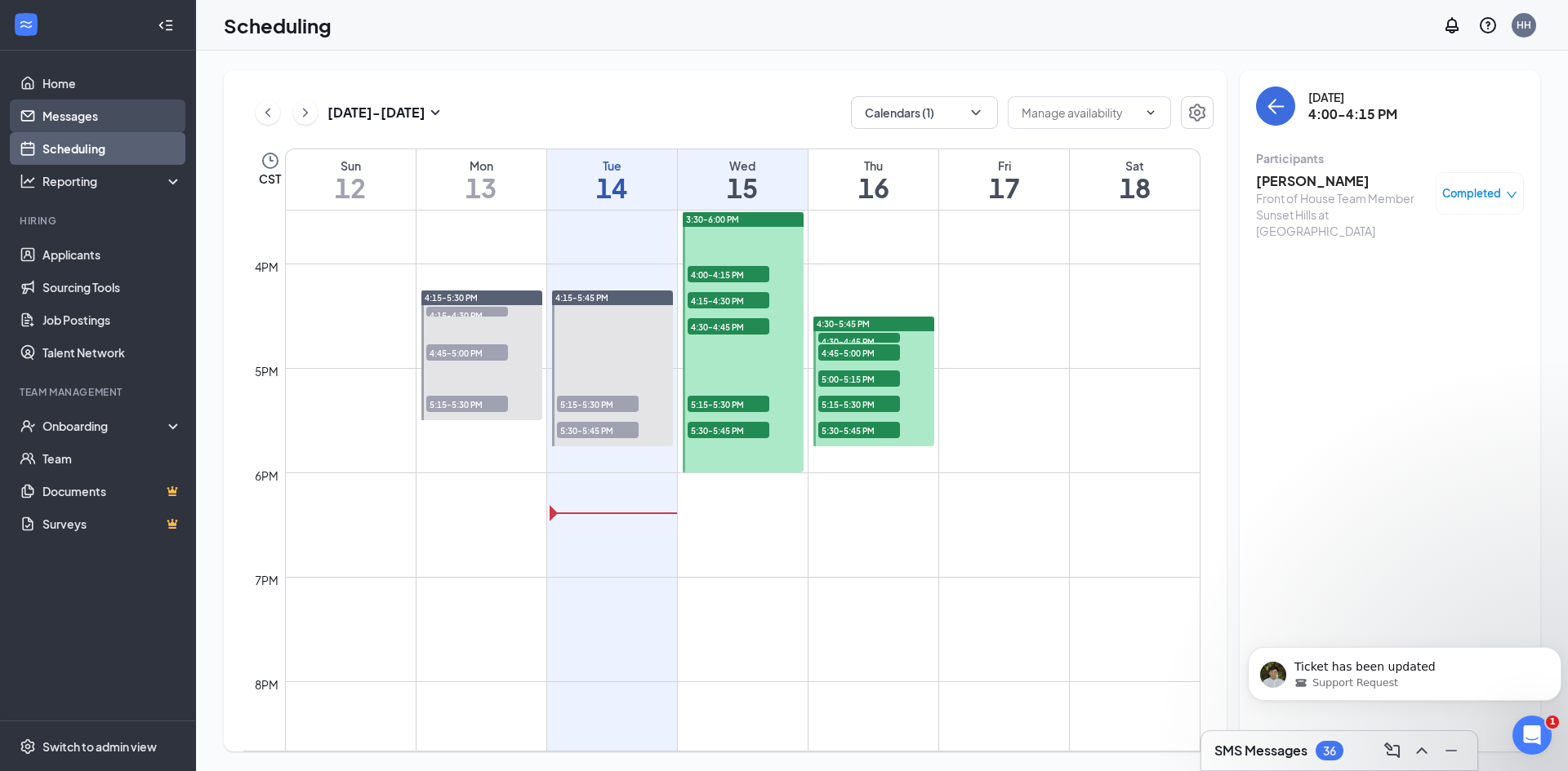
click at [81, 105] on link "Messages" at bounding box center [112, 116] width 140 height 33
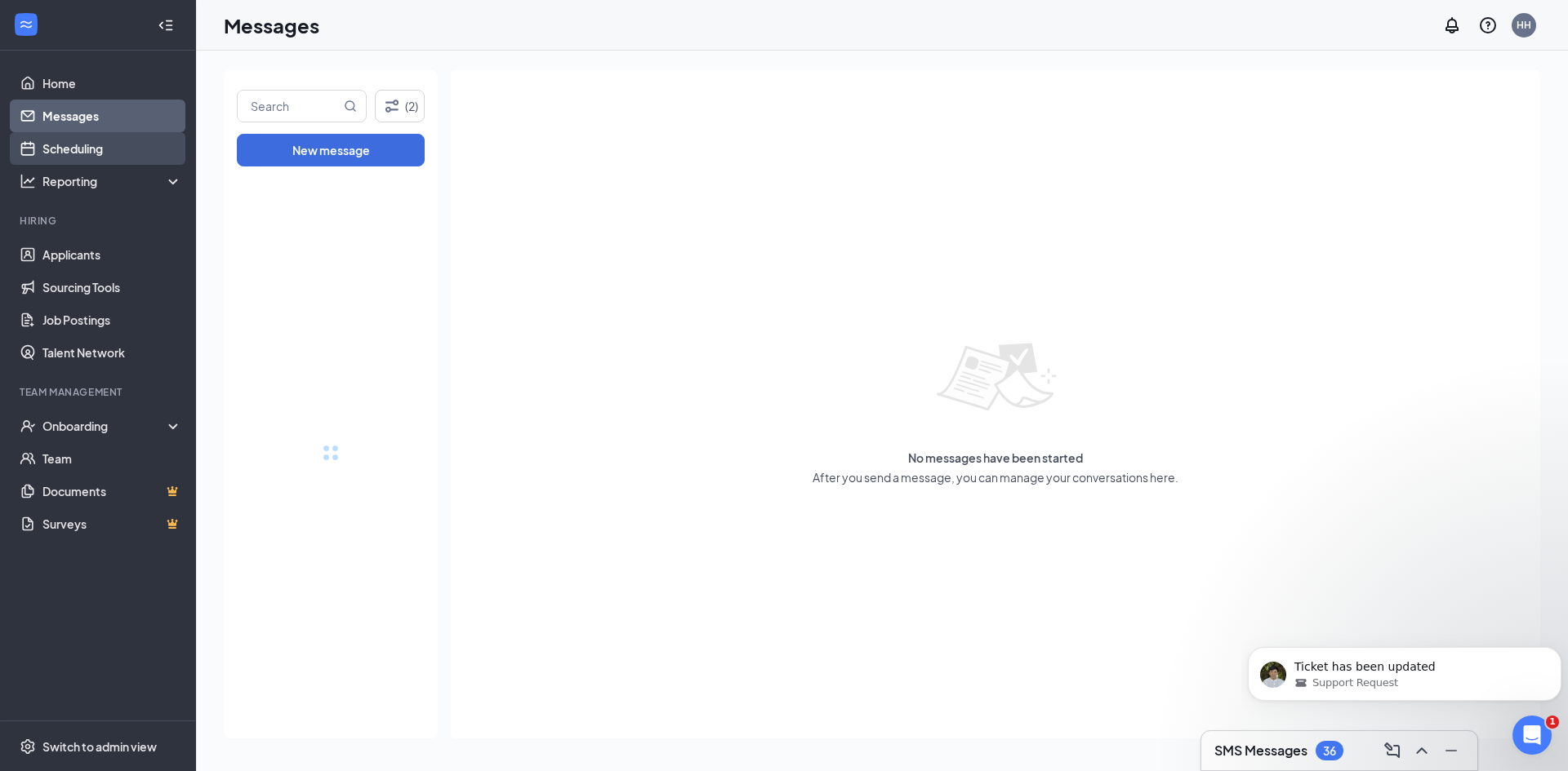
click at [76, 162] on link "Scheduling" at bounding box center [112, 148] width 140 height 33
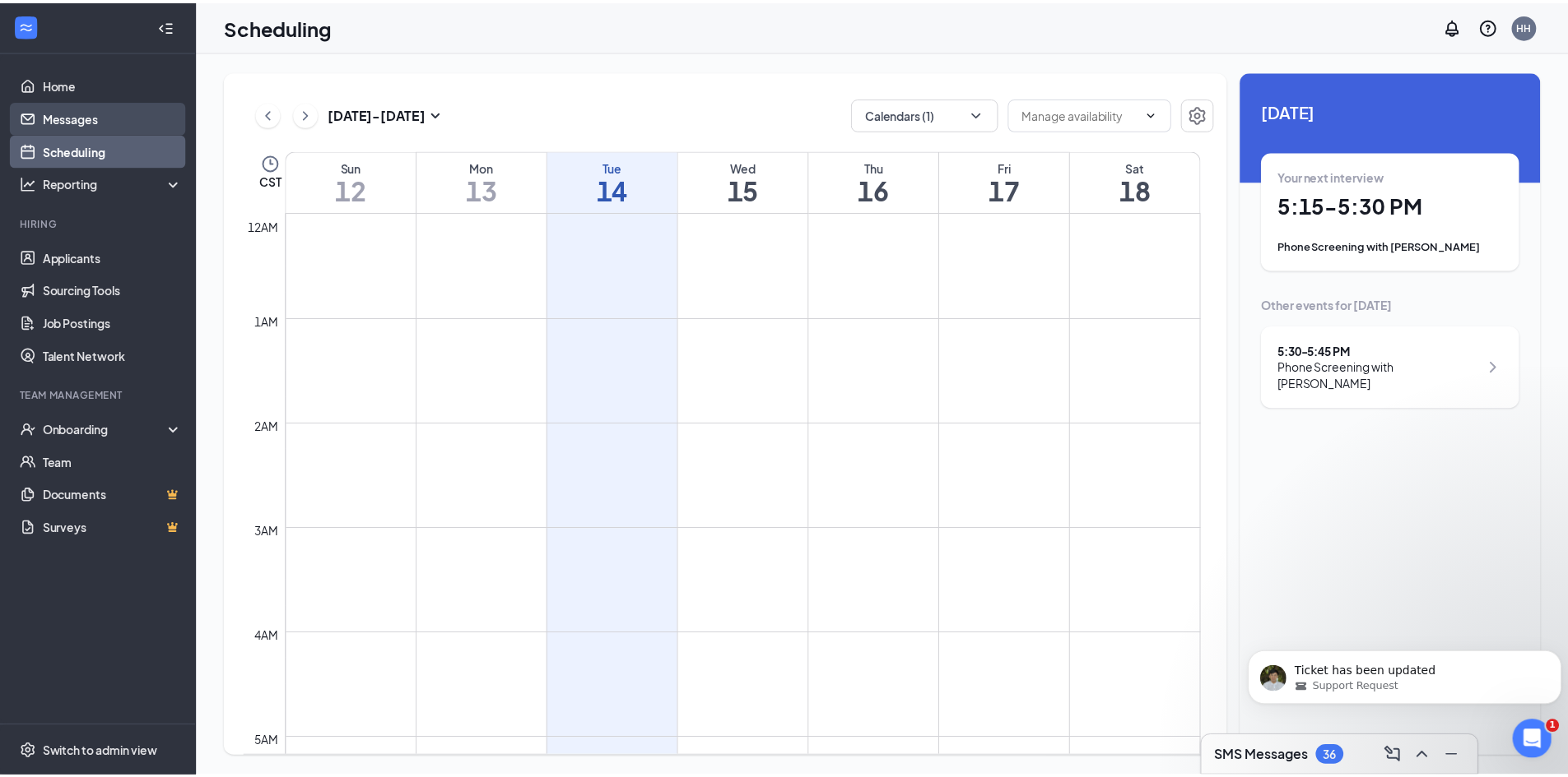
scroll to position [809, 0]
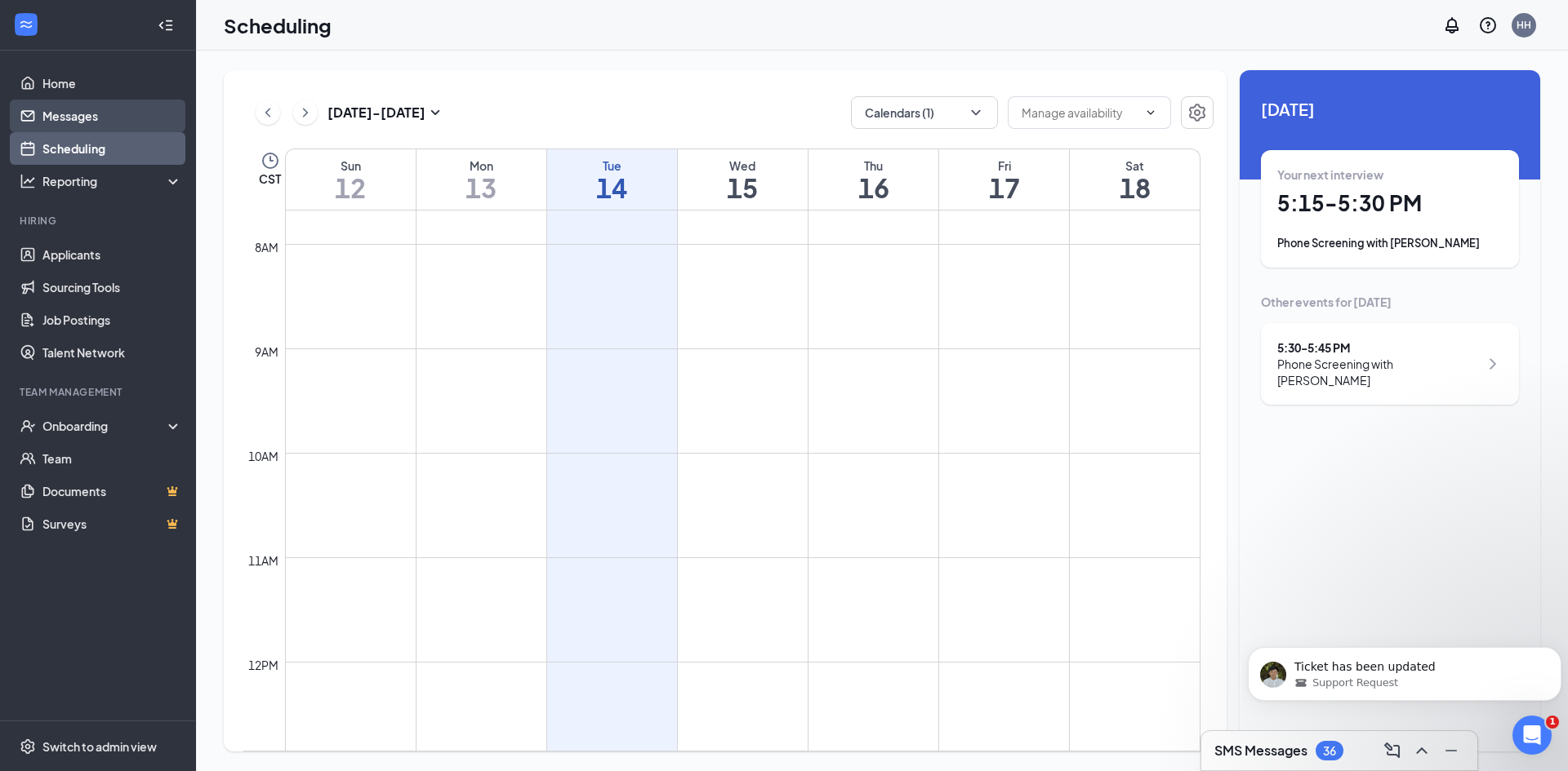
click at [91, 124] on link "Messages" at bounding box center [112, 116] width 140 height 33
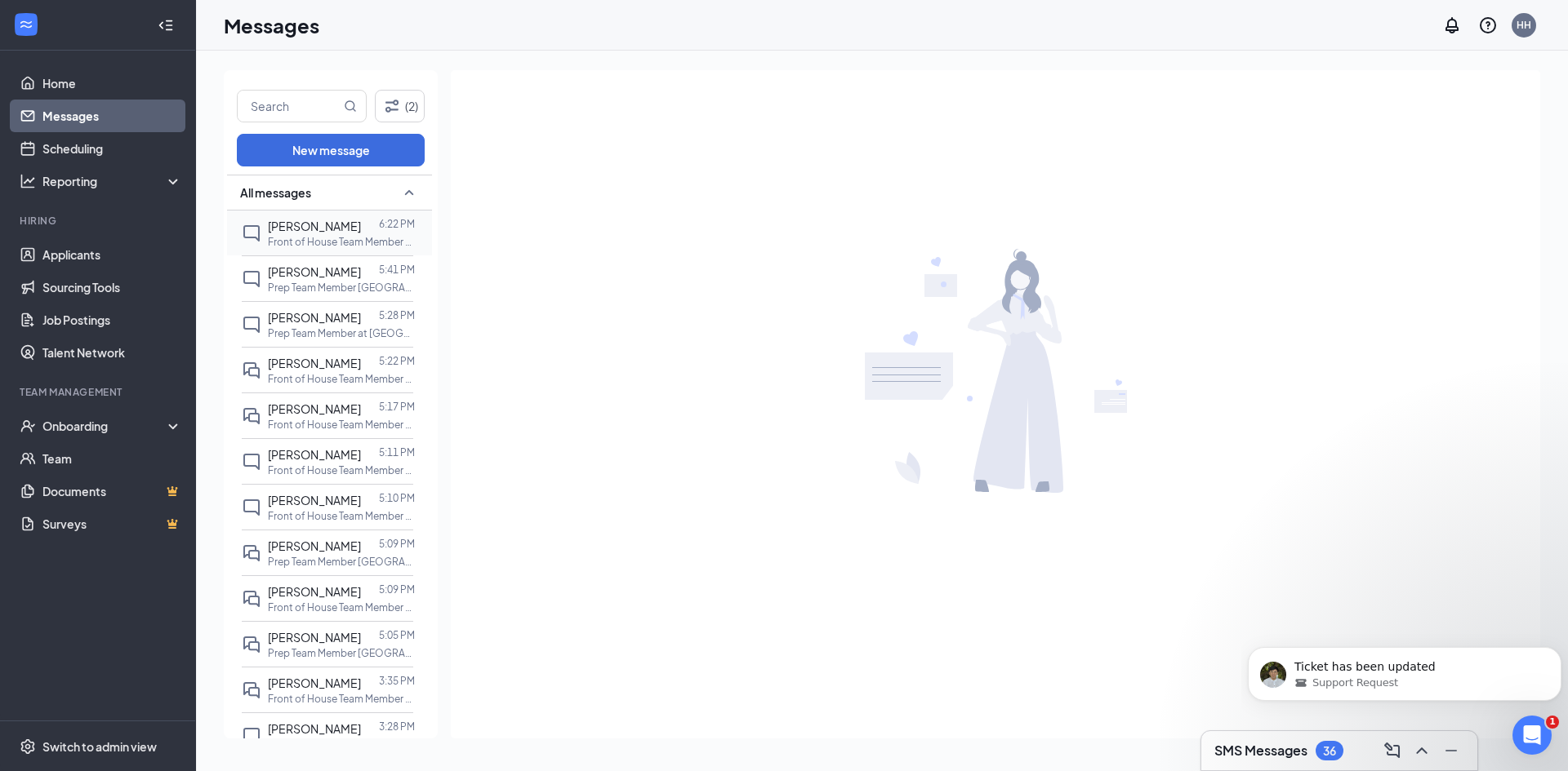
click at [318, 225] on span "[PERSON_NAME]" at bounding box center [315, 226] width 93 height 15
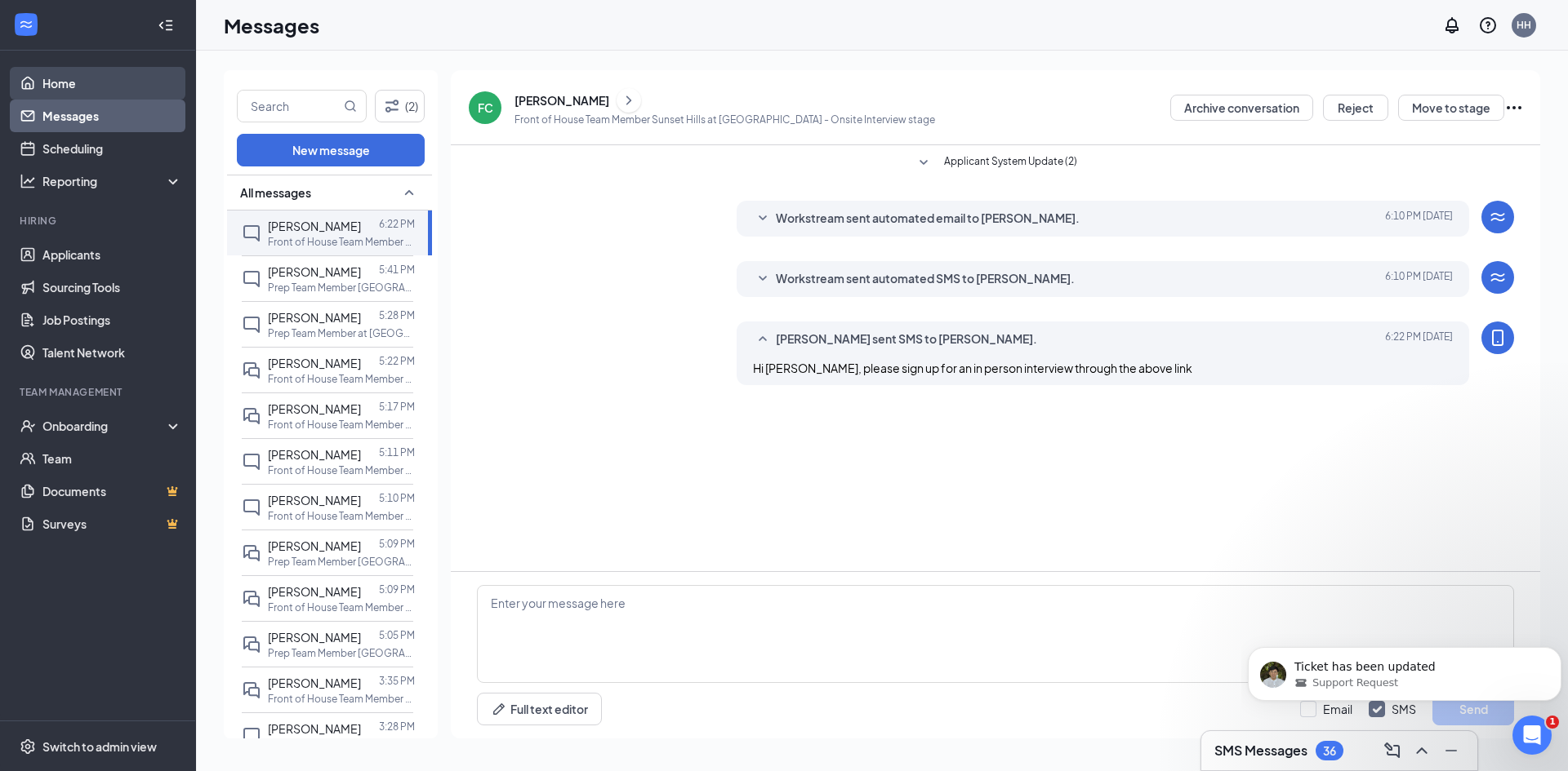
click at [78, 83] on link "Home" at bounding box center [112, 83] width 140 height 33
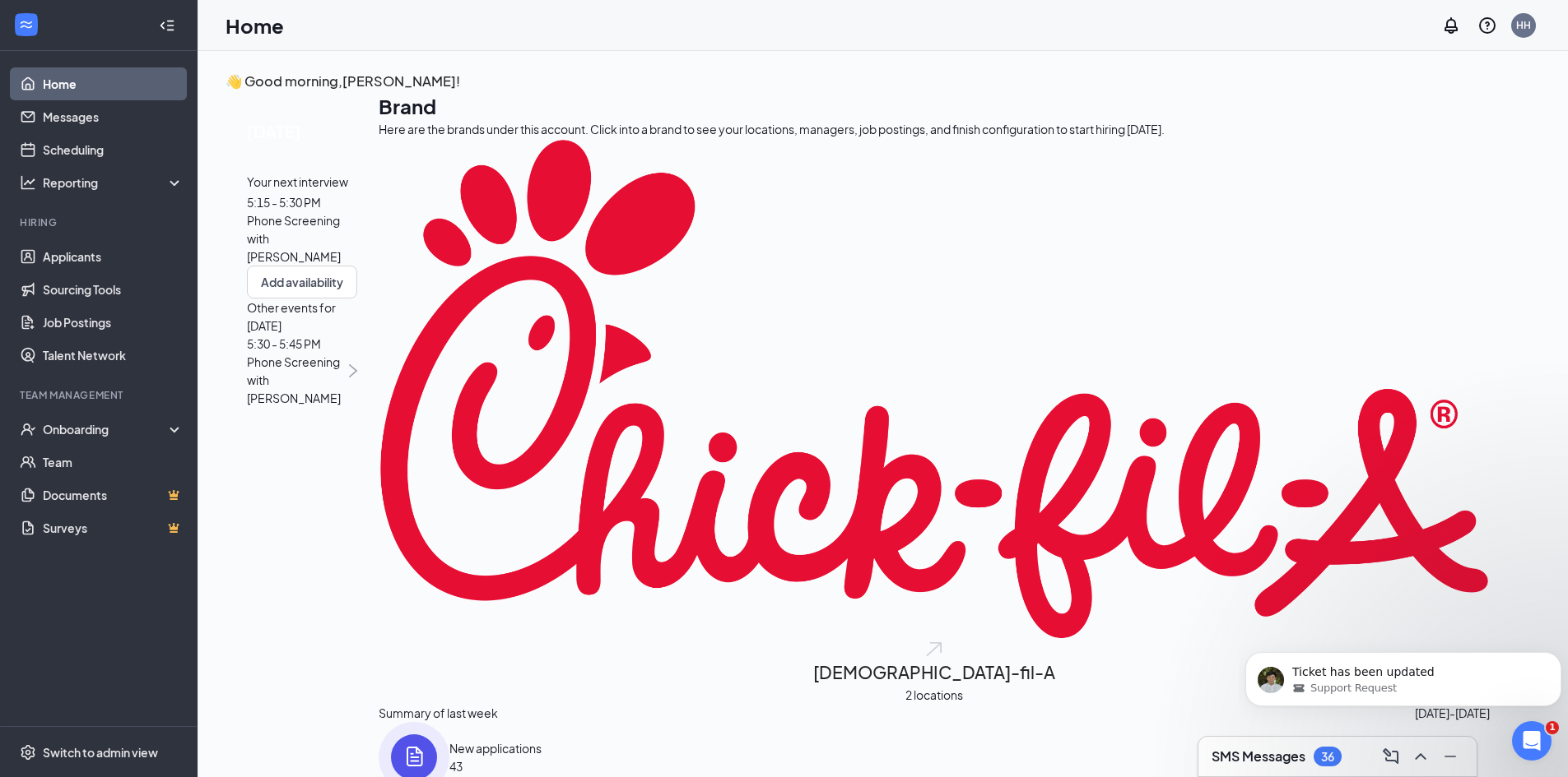
click at [357, 191] on div "Your next interview" at bounding box center [301, 182] width 110 height 18
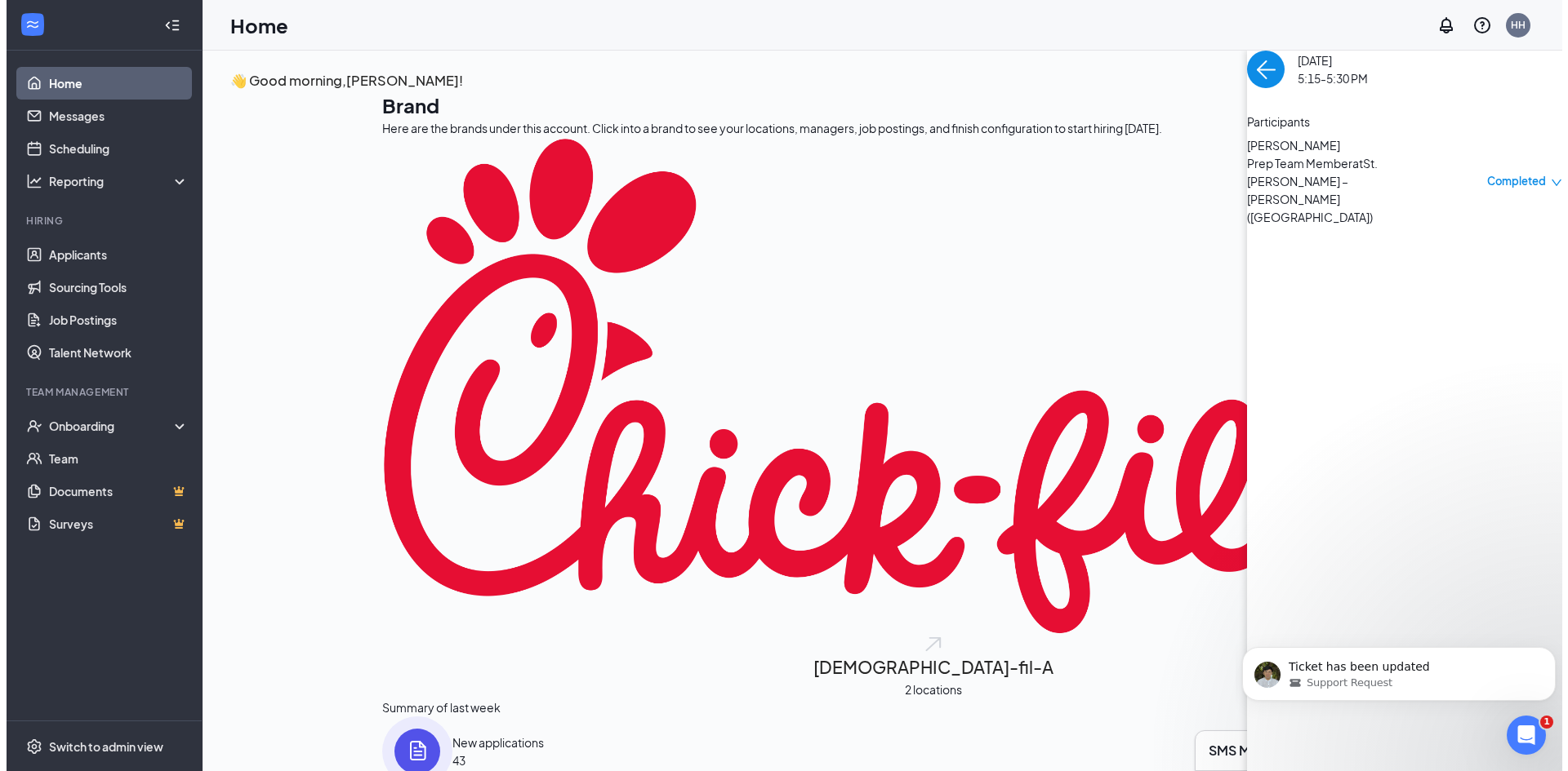
scroll to position [7, 0]
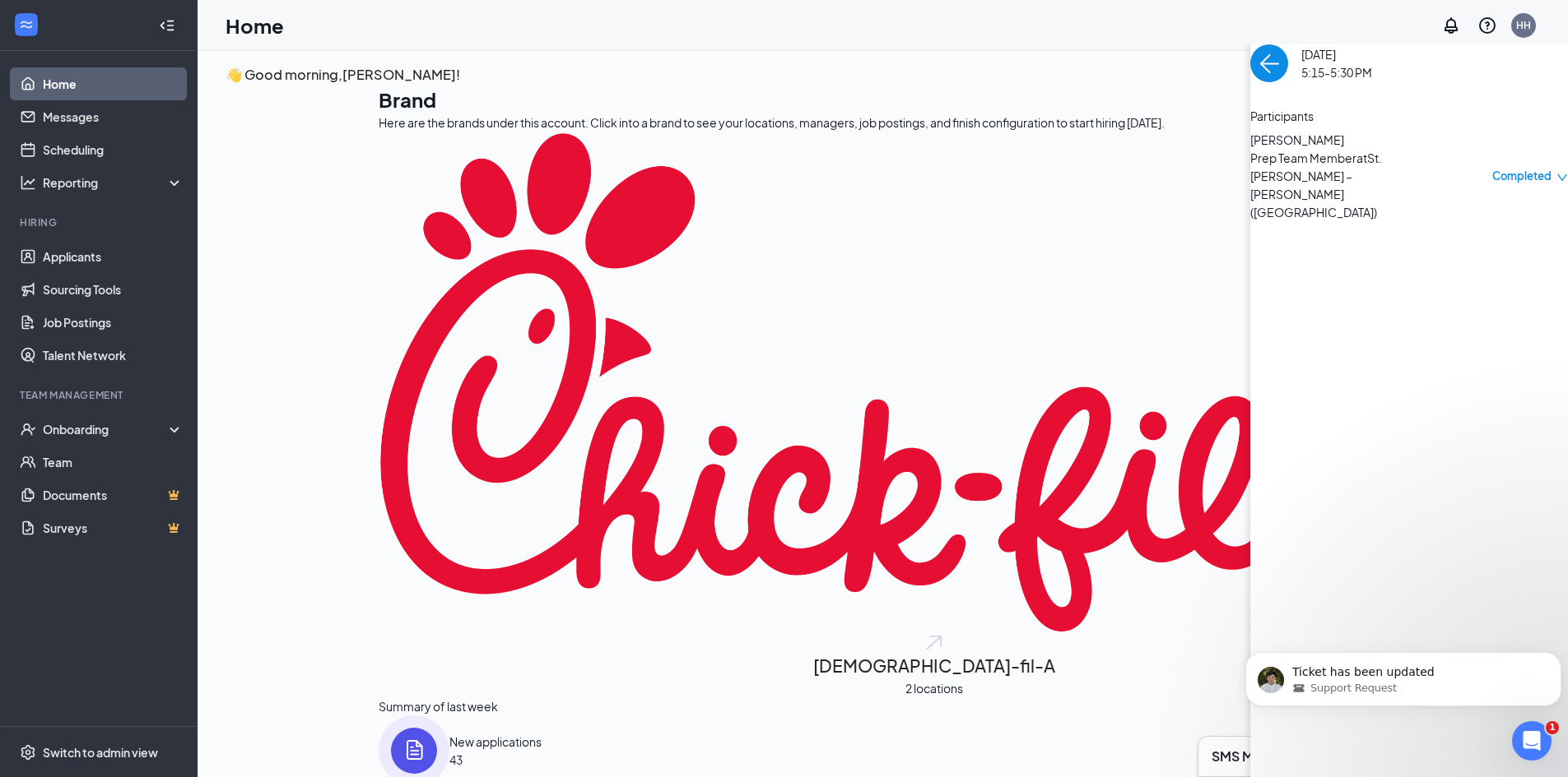
click at [1250, 149] on span "[PERSON_NAME]" at bounding box center [1336, 139] width 173 height 18
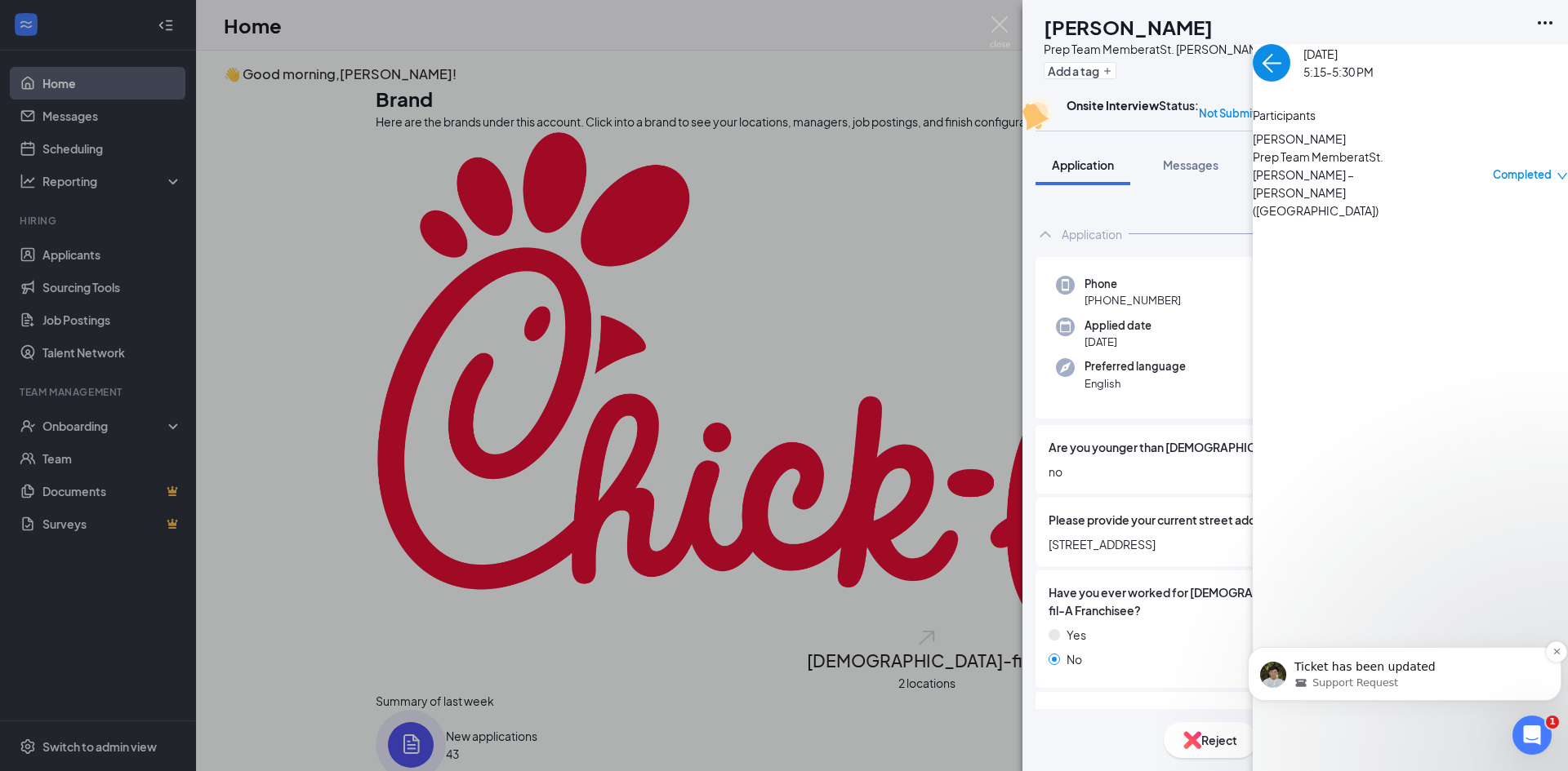
click at [1445, 654] on div "Ticket has been updated Support Request" at bounding box center [1405, 674] width 314 height 54
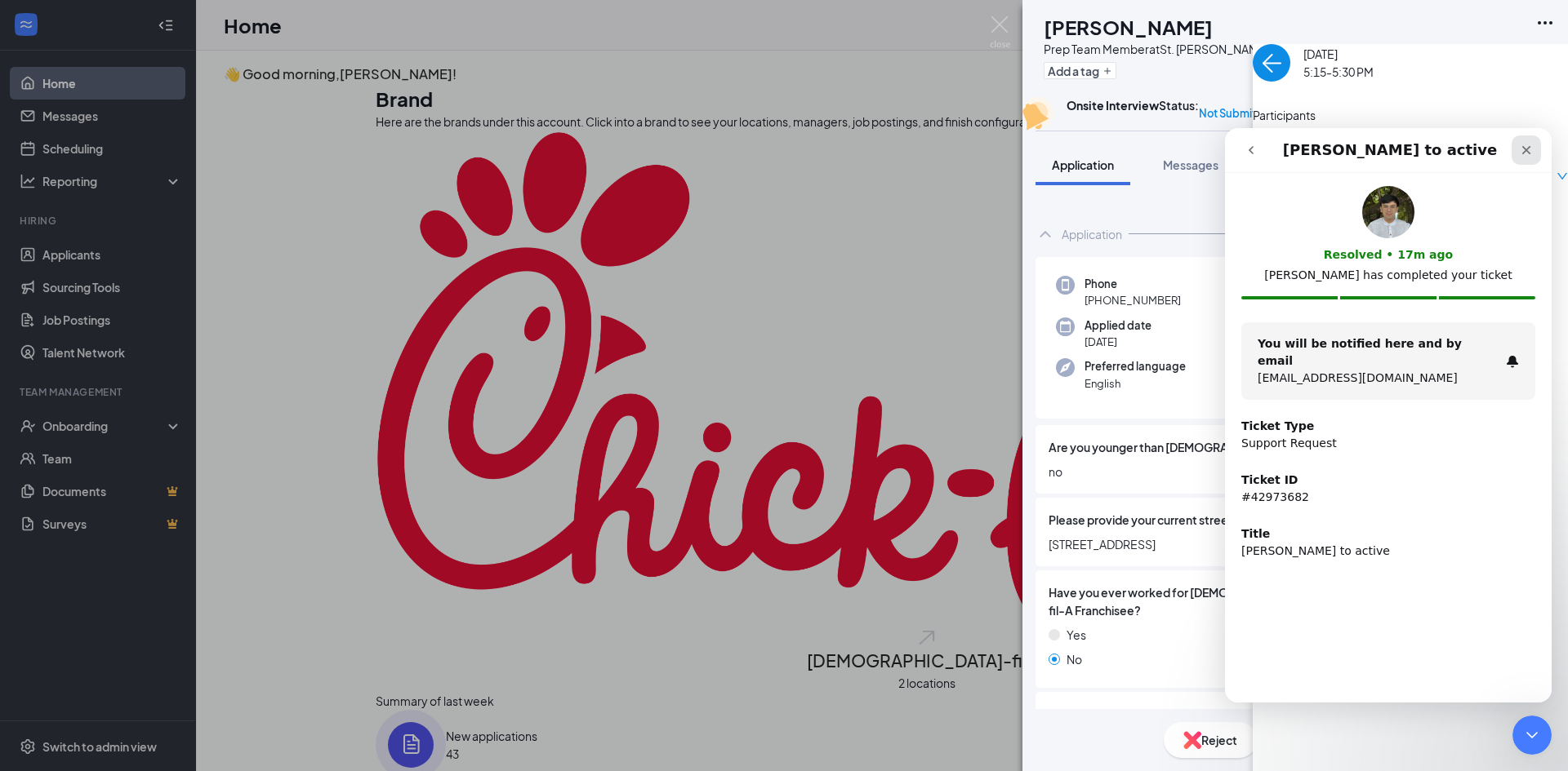
click at [1529, 148] on icon "Close" at bounding box center [1527, 151] width 9 height 9
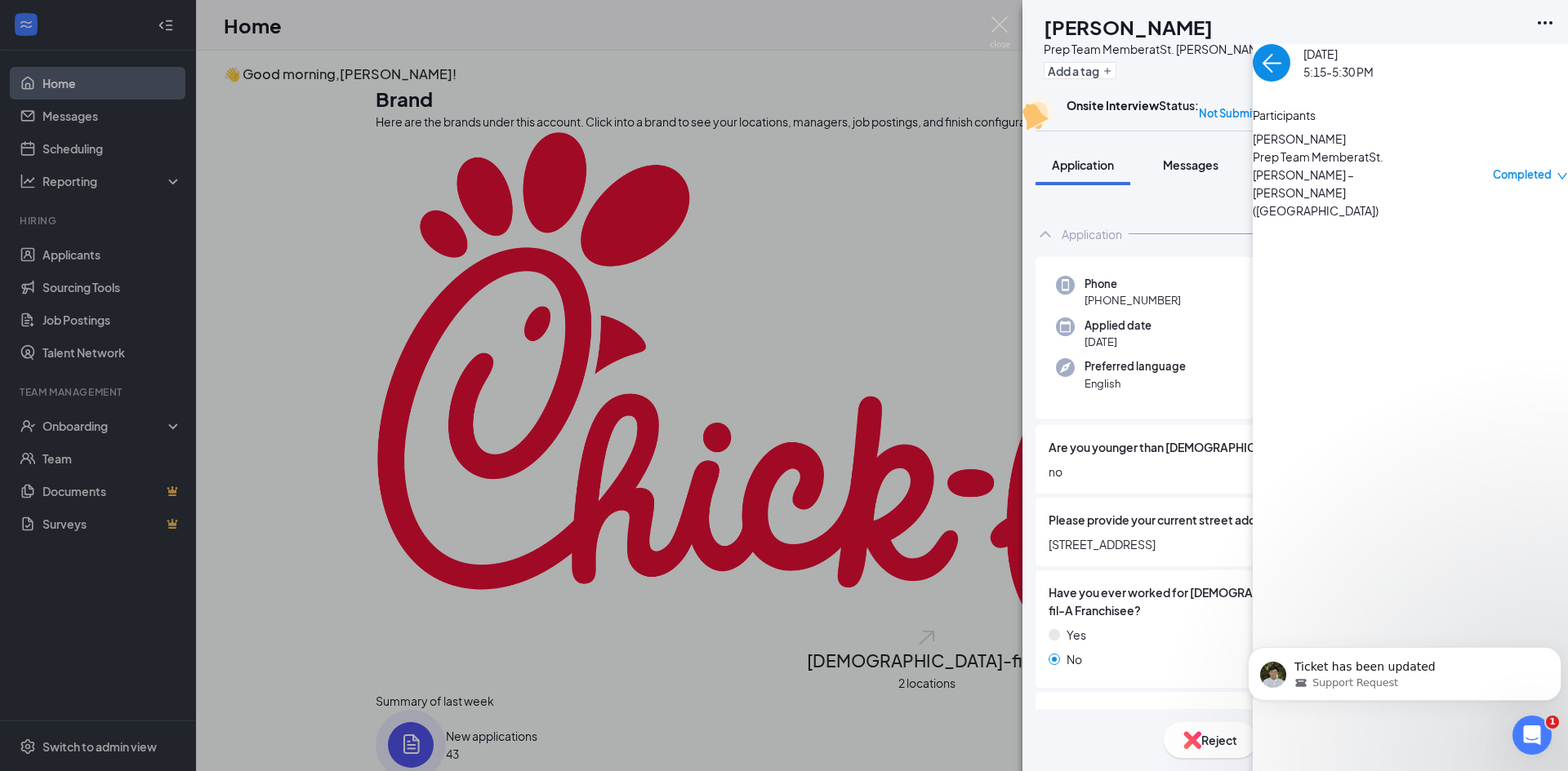
click at [1181, 173] on span "Messages" at bounding box center [1190, 165] width 55 height 15
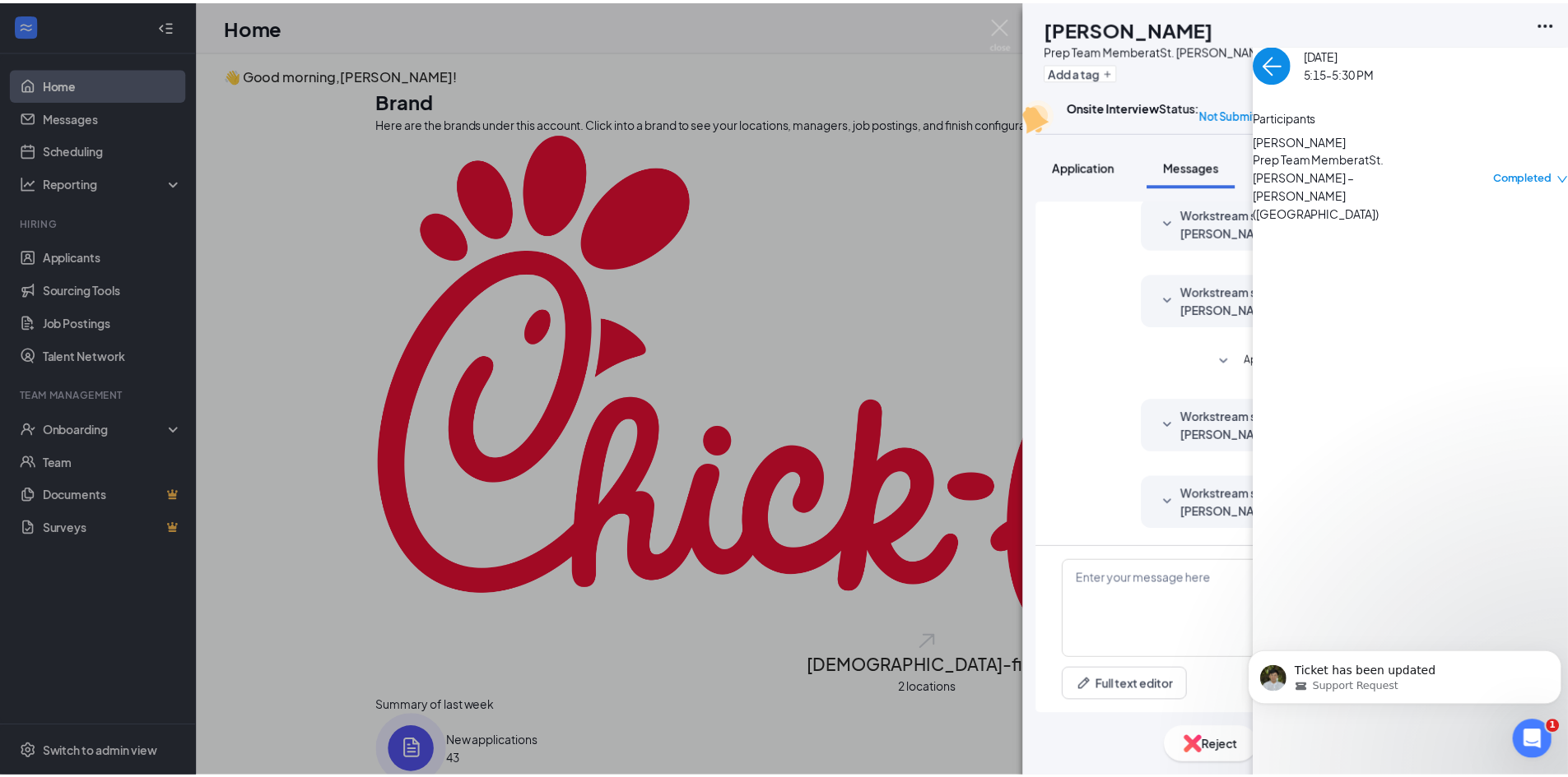
scroll to position [528, 0]
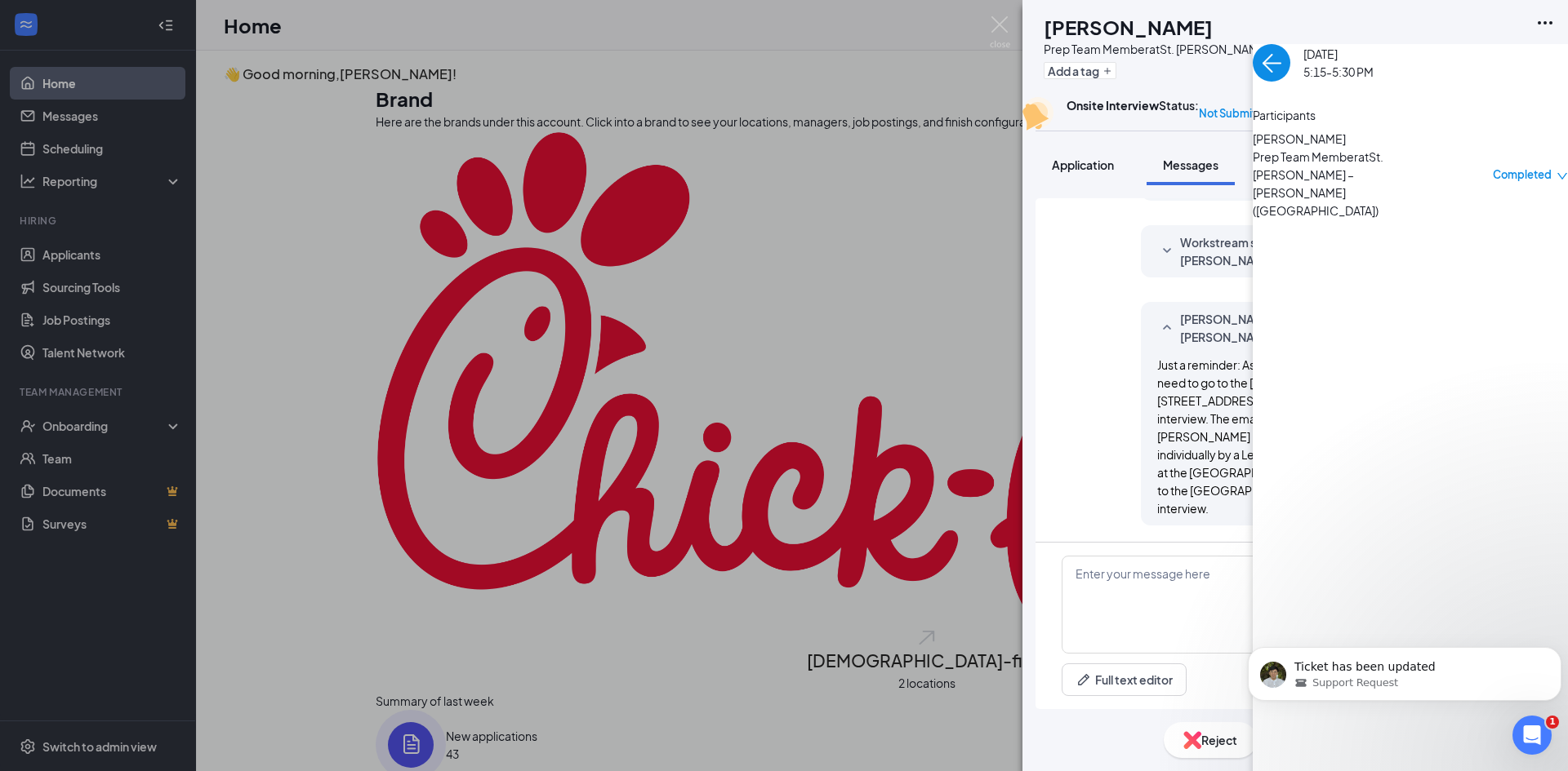
click at [1109, 173] on span "Application" at bounding box center [1082, 165] width 62 height 15
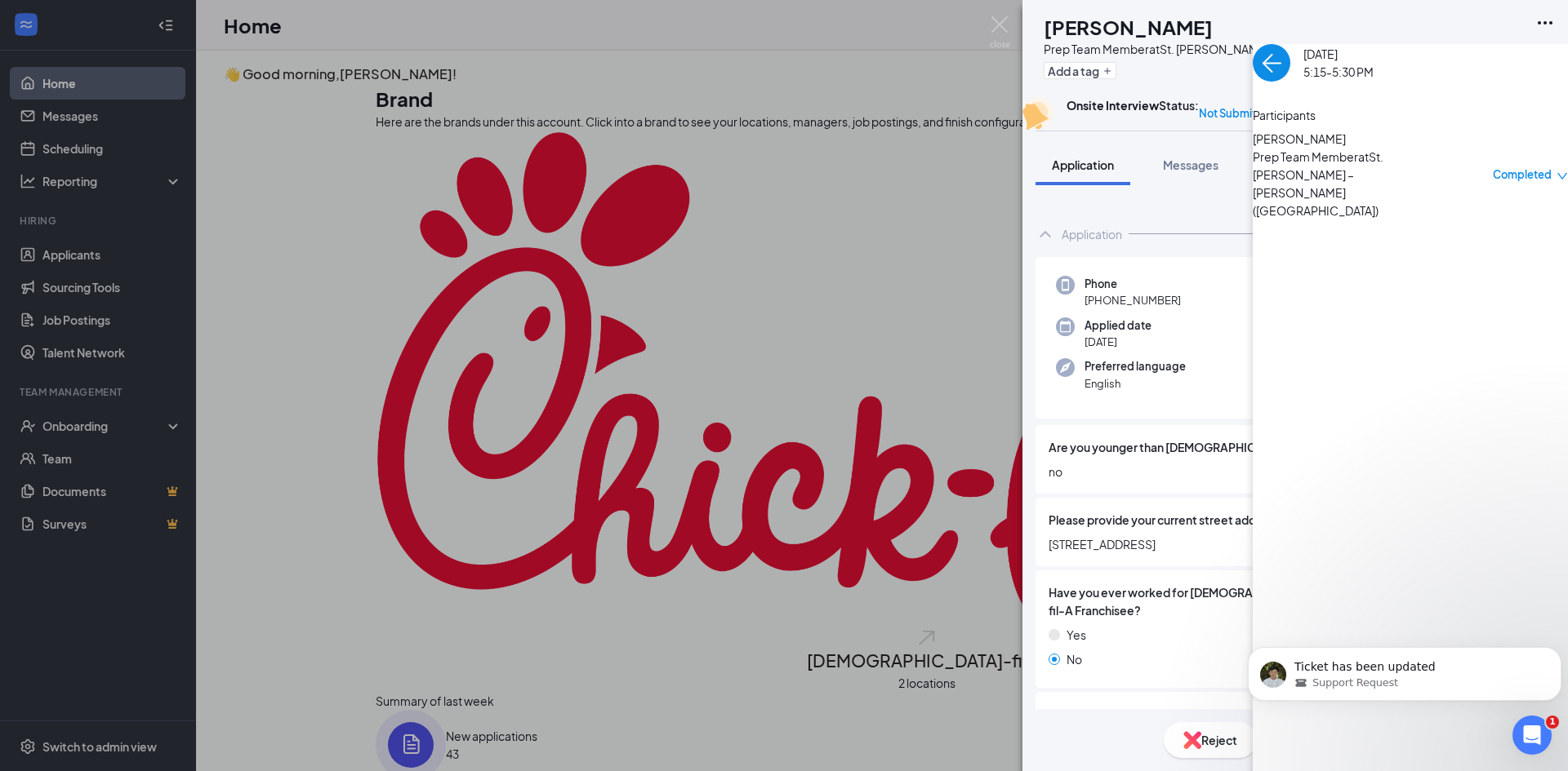
click at [257, 136] on div "AW [PERSON_NAME] Prep Team Member at [GEOGRAPHIC_DATA][PERSON_NAME] – [PERSON_N…" at bounding box center [784, 386] width 1568 height 771
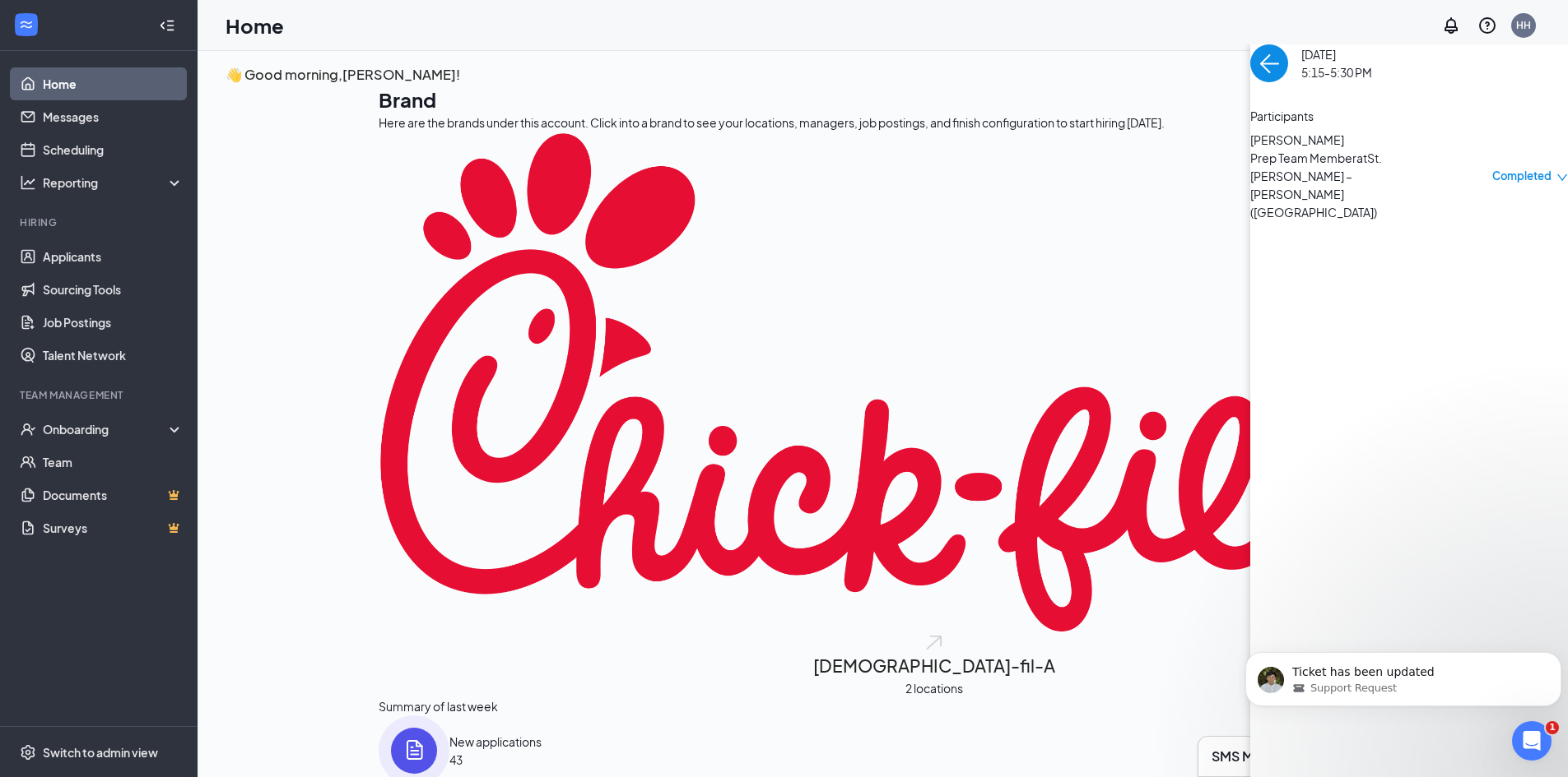
click at [1250, 82] on img "back-button" at bounding box center [1269, 63] width 38 height 38
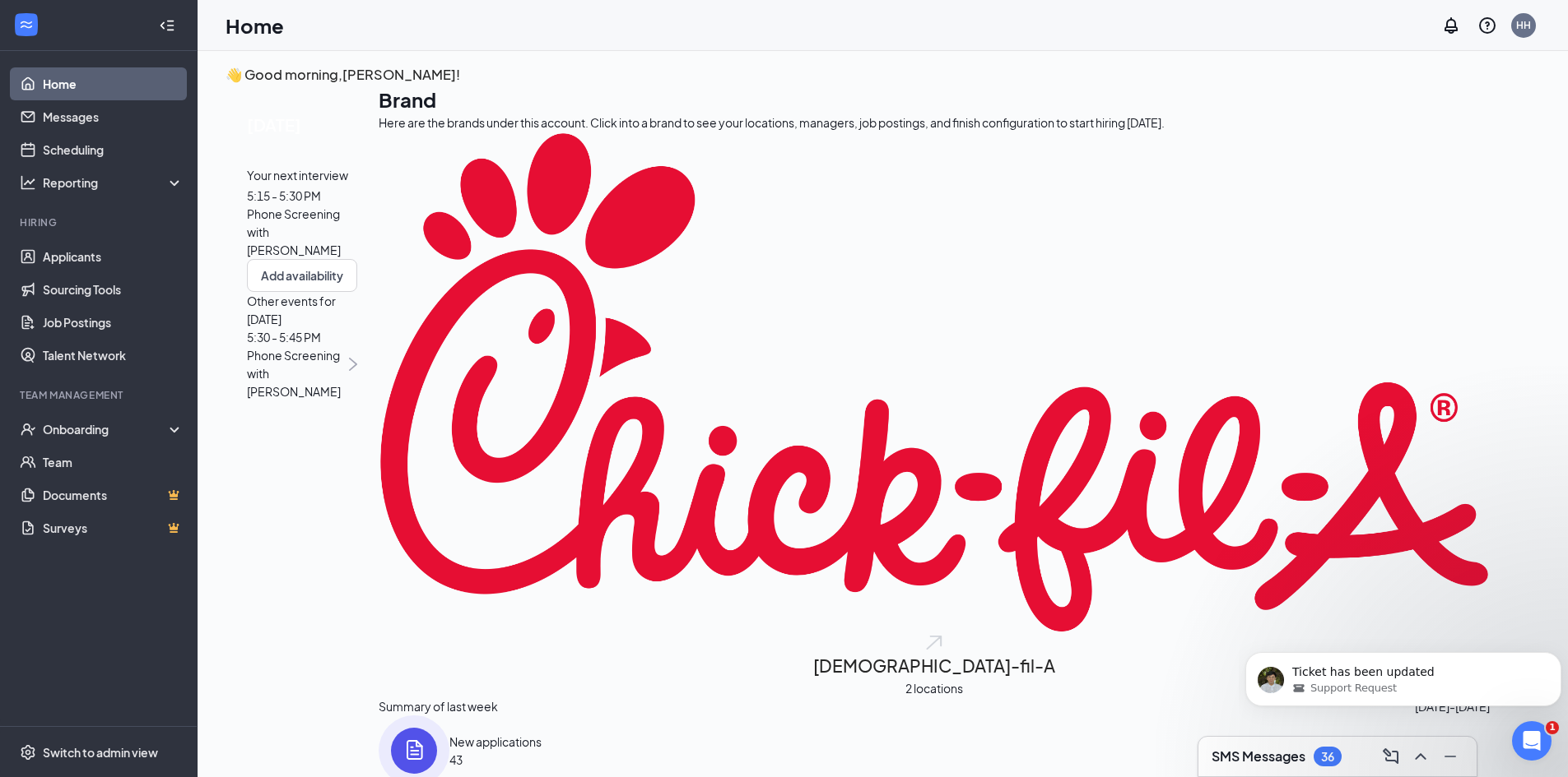
click at [344, 346] on span "5:30 - 5:45 PM" at bounding box center [296, 337] width 98 height 18
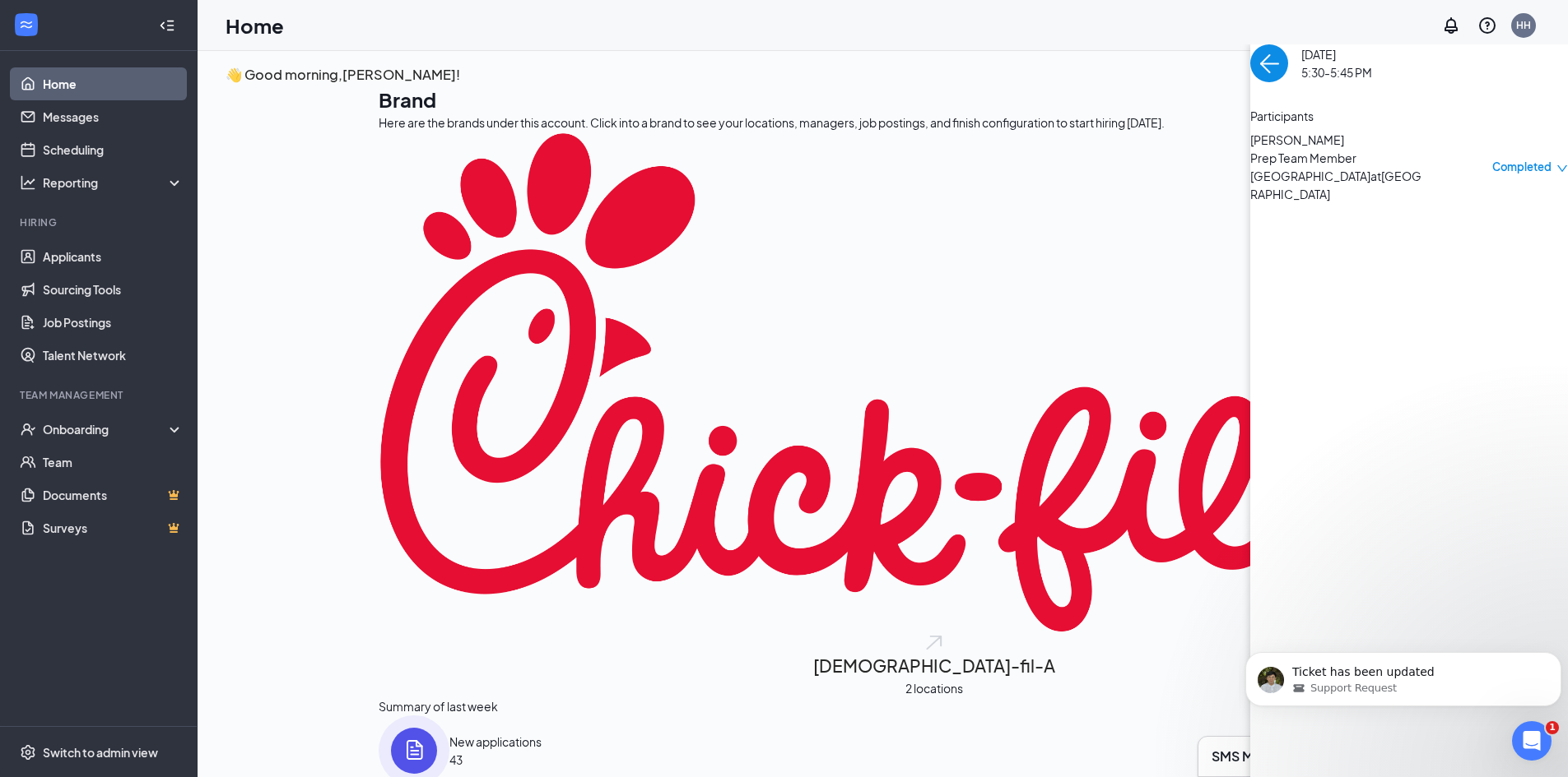
click at [1250, 203] on span "Prep Team Member [GEOGRAPHIC_DATA] at [GEOGRAPHIC_DATA]" at bounding box center [1336, 176] width 173 height 55
click at [1250, 149] on span "[PERSON_NAME]" at bounding box center [1336, 139] width 173 height 18
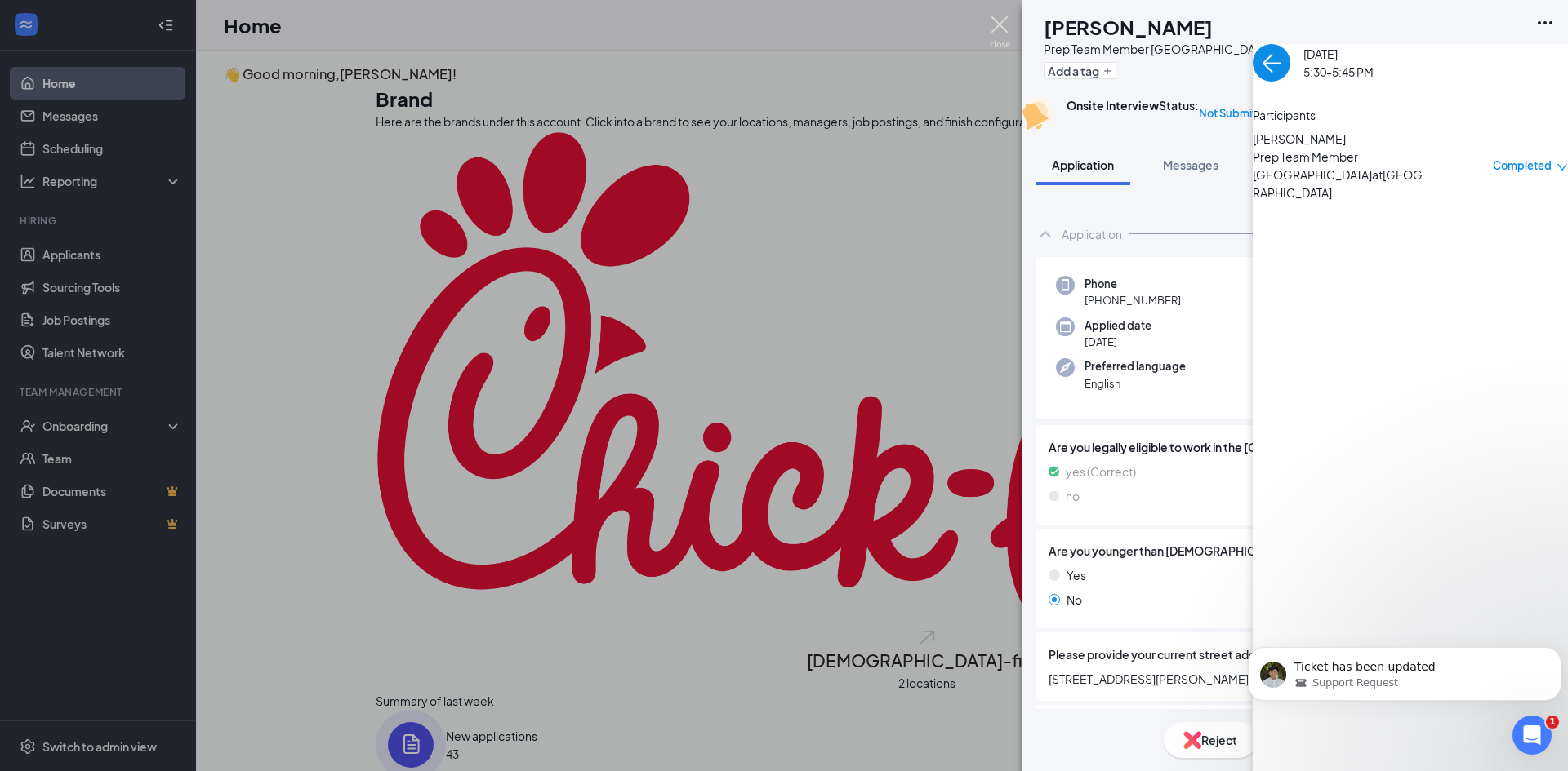
click at [996, 29] on img at bounding box center [1000, 32] width 21 height 32
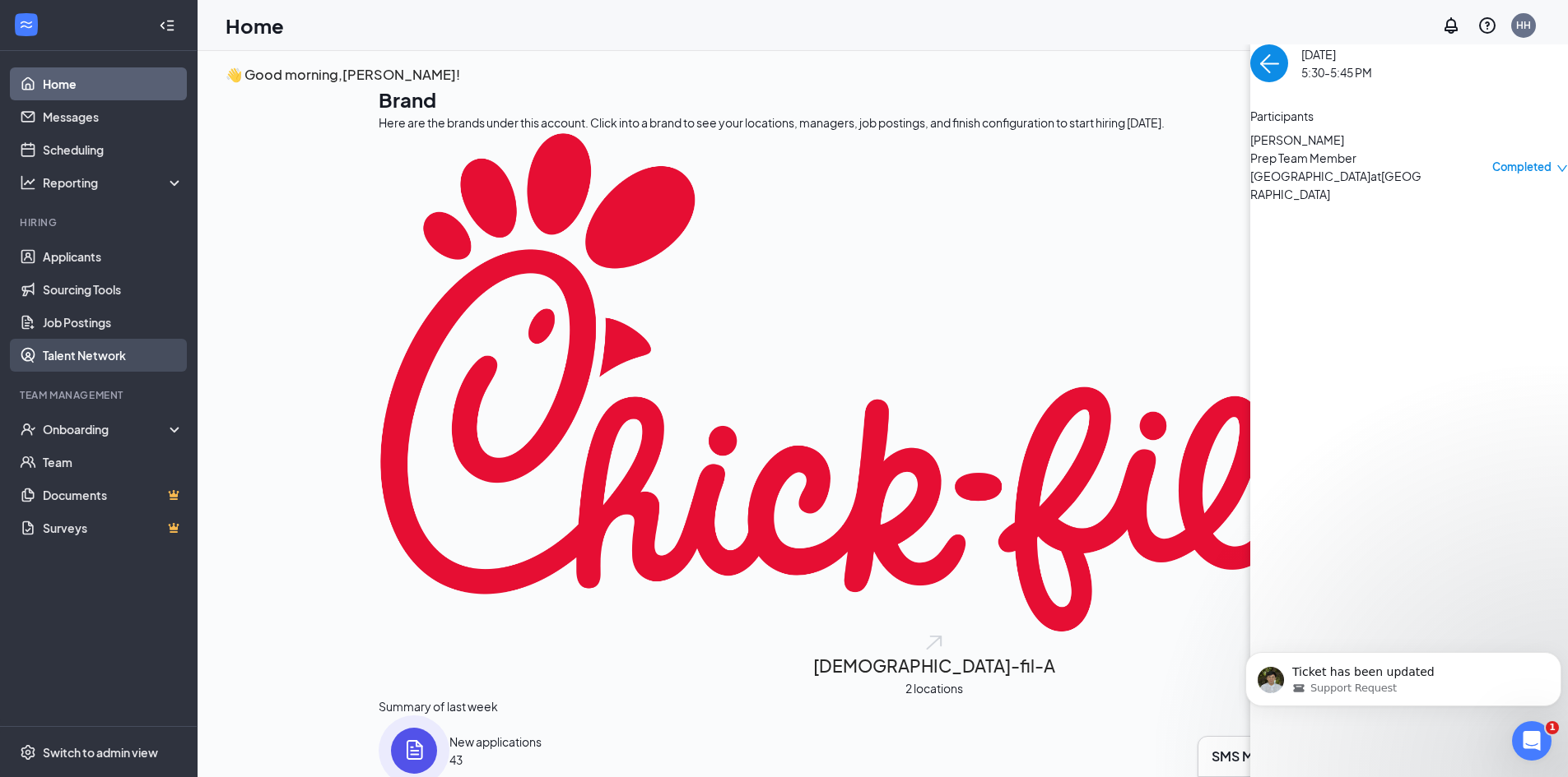
click at [128, 360] on link "Talent Network" at bounding box center [113, 355] width 141 height 33
